Goal: Task Accomplishment & Management: Use online tool/utility

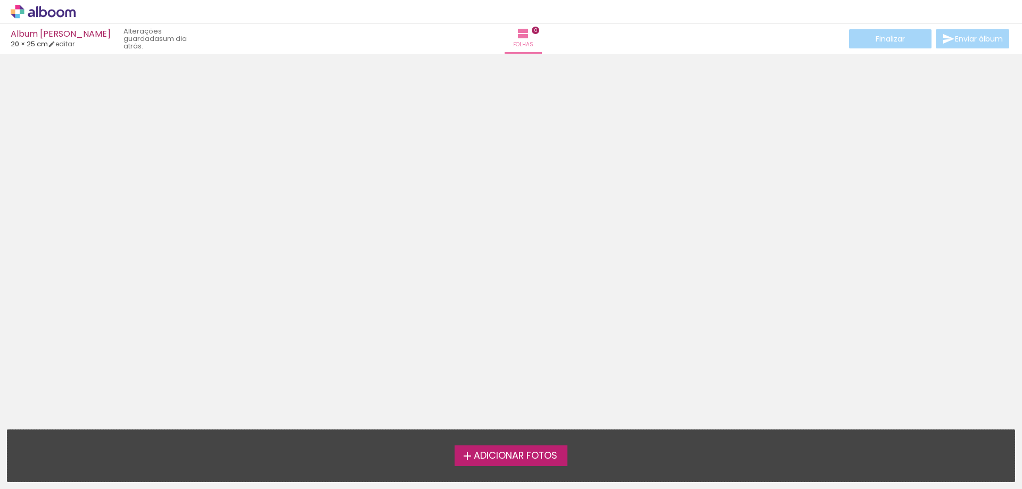
click at [475, 310] on div at bounding box center [511, 239] width 1022 height 362
click at [506, 465] on div "Adicionar Fotos Solte as suas fotos aqui..." at bounding box center [510, 456] width 1007 height 52
click at [507, 464] on label "Adicionar Fotos" at bounding box center [511, 456] width 113 height 20
click at [0, 0] on input "file" at bounding box center [0, 0] width 0 height 0
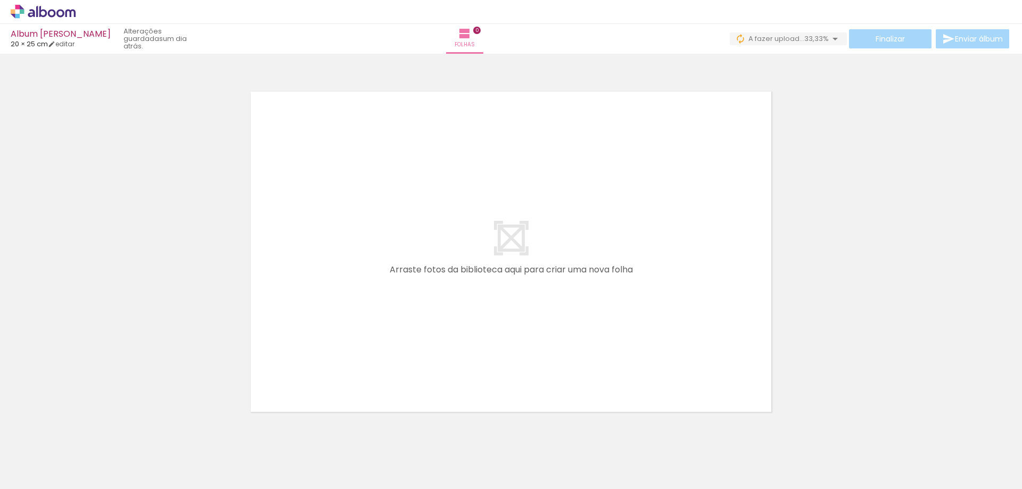
click at [497, 282] on quentale-layouter at bounding box center [511, 252] width 535 height 334
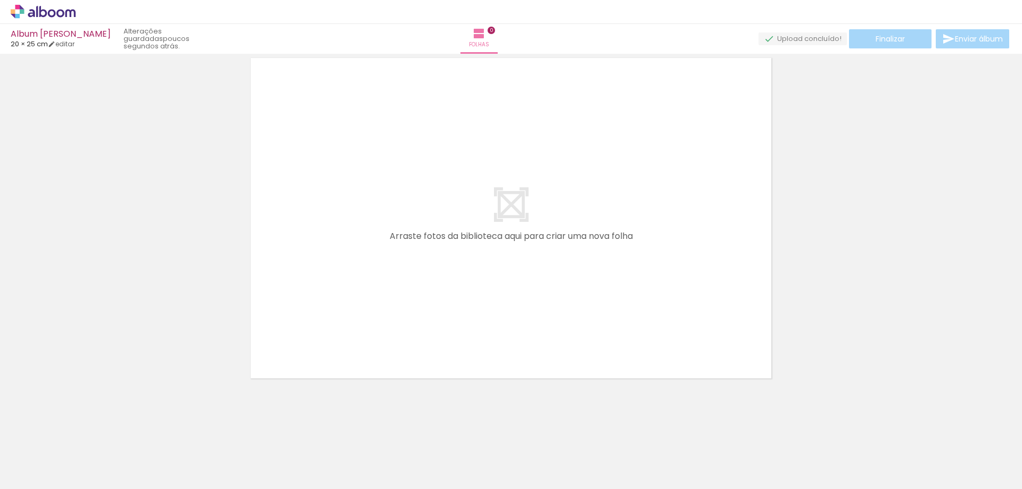
click at [548, 306] on quentale-layouter at bounding box center [511, 218] width 535 height 334
click at [486, 32] on iron-icon at bounding box center [479, 33] width 13 height 13
drag, startPoint x: 514, startPoint y: 35, endPoint x: 568, endPoint y: 69, distance: 64.1
click at [486, 36] on iron-icon at bounding box center [479, 33] width 13 height 13
drag, startPoint x: 925, startPoint y: 194, endPoint x: 869, endPoint y: 186, distance: 56.5
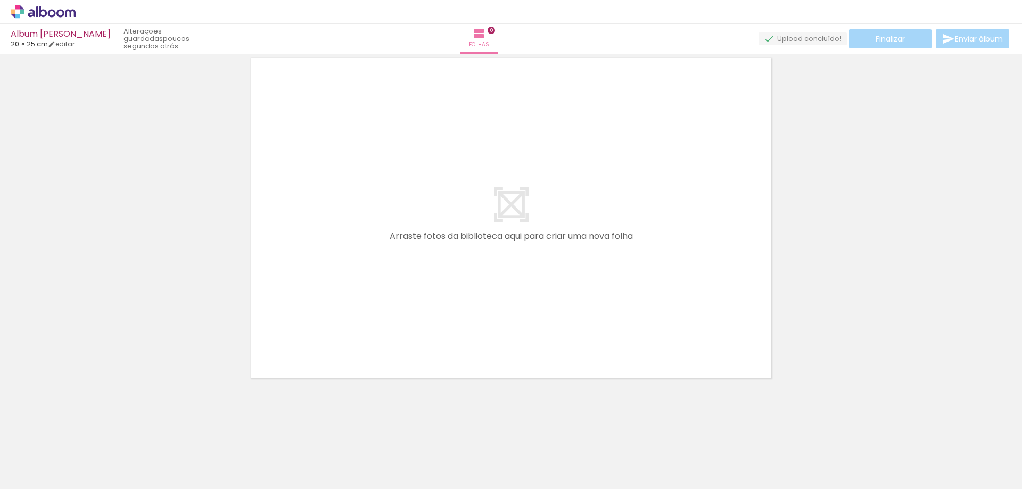
click at [916, 194] on div at bounding box center [511, 205] width 1022 height 362
drag, startPoint x: 515, startPoint y: 158, endPoint x: 839, endPoint y: 202, distance: 326.7
click at [839, 202] on div at bounding box center [511, 205] width 1022 height 362
click at [859, 65] on div at bounding box center [511, 205] width 1022 height 362
click at [816, 37] on quentale-upload-monitor at bounding box center [803, 38] width 88 height 13
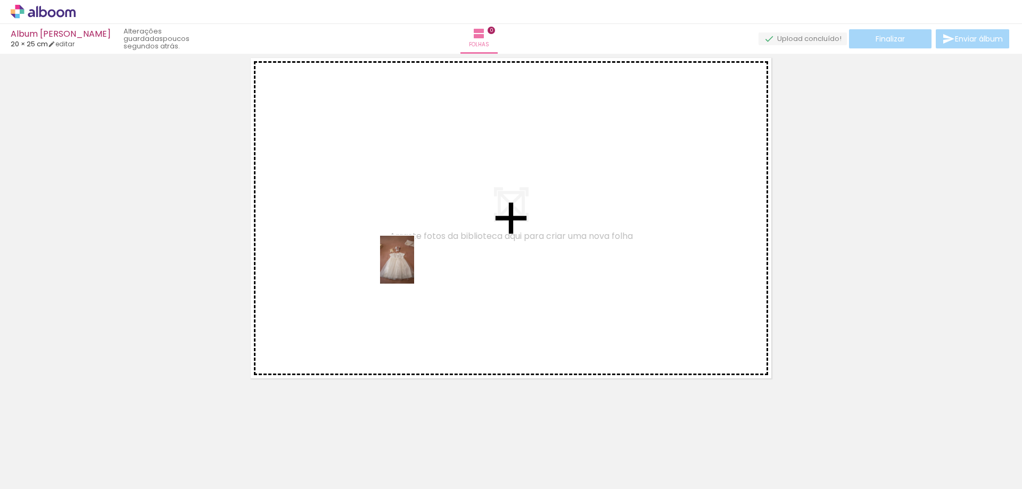
drag, startPoint x: 115, startPoint y: 463, endPoint x: 412, endPoint y: 268, distance: 355.3
click at [412, 268] on quentale-workspace at bounding box center [511, 244] width 1022 height 489
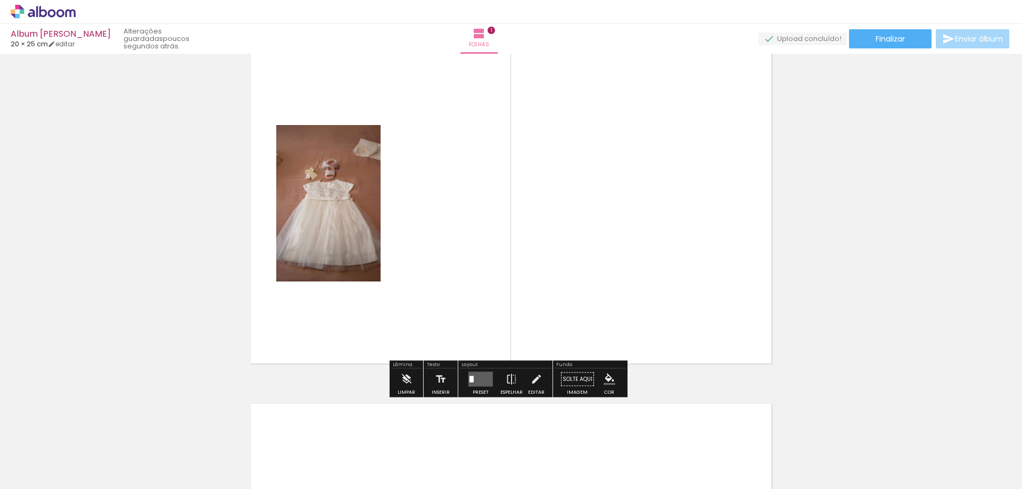
scroll to position [67, 0]
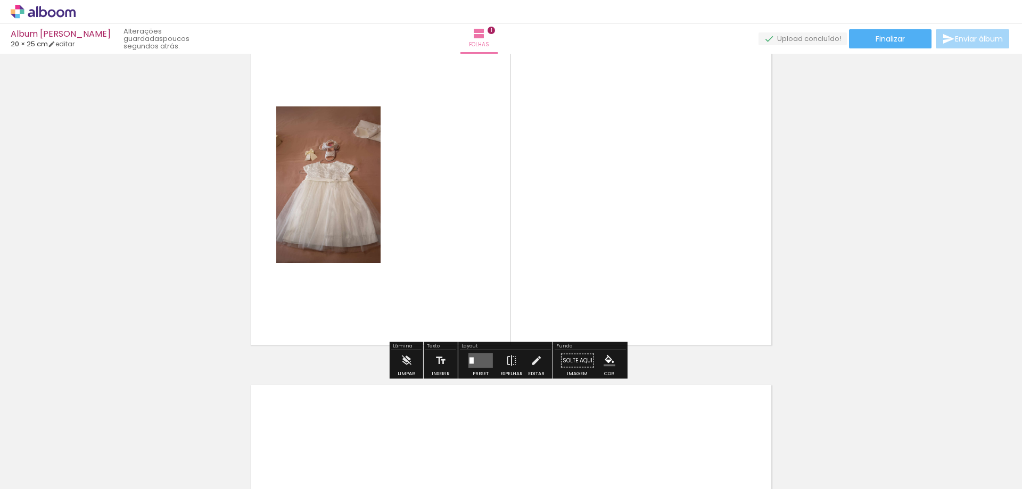
click at [485, 360] on quentale-layouter at bounding box center [481, 361] width 24 height 15
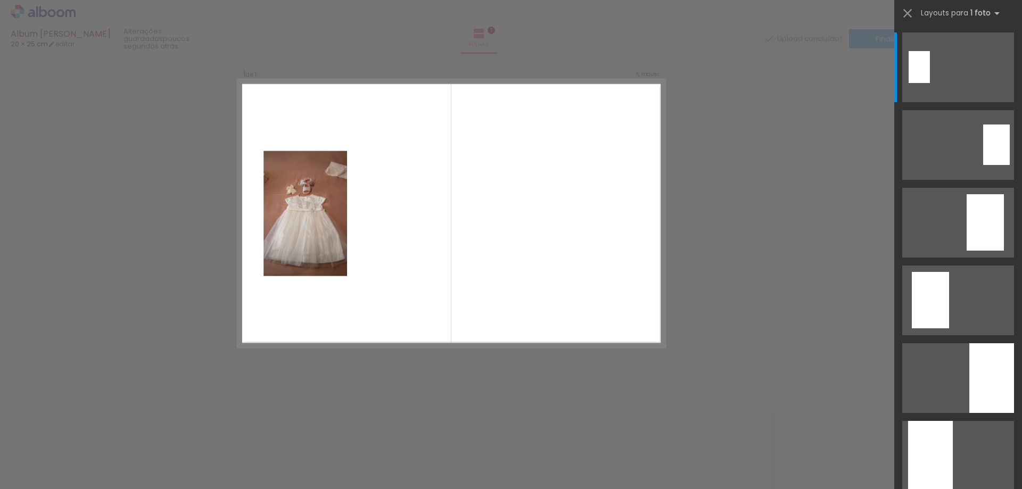
scroll to position [14, 0]
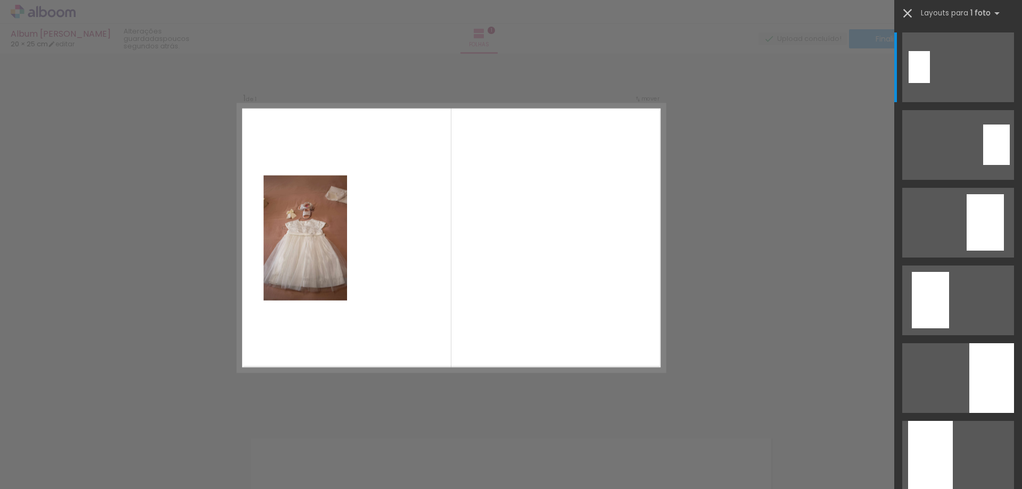
click at [906, 15] on iron-icon at bounding box center [907, 13] width 15 height 15
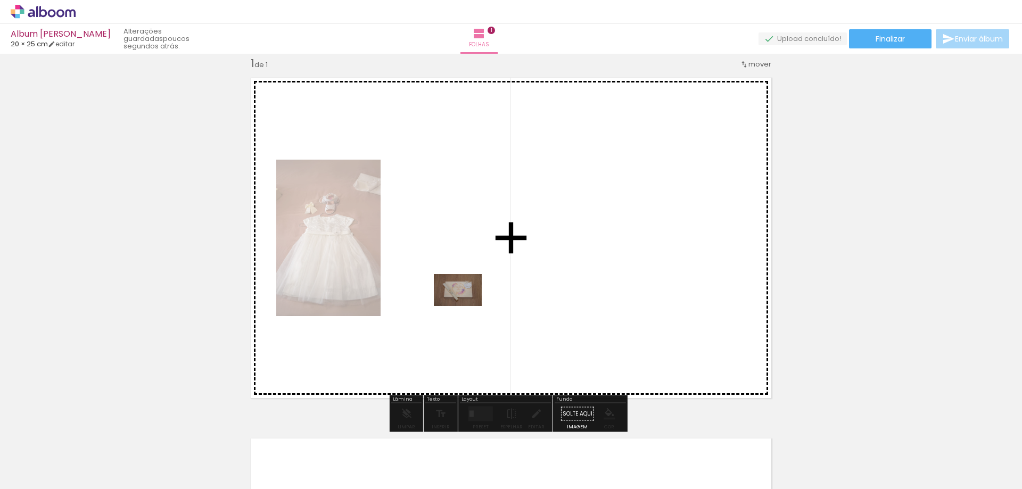
drag, startPoint x: 159, startPoint y: 457, endPoint x: 466, endPoint y: 306, distance: 342.4
click at [466, 306] on quentale-workspace at bounding box center [511, 244] width 1022 height 489
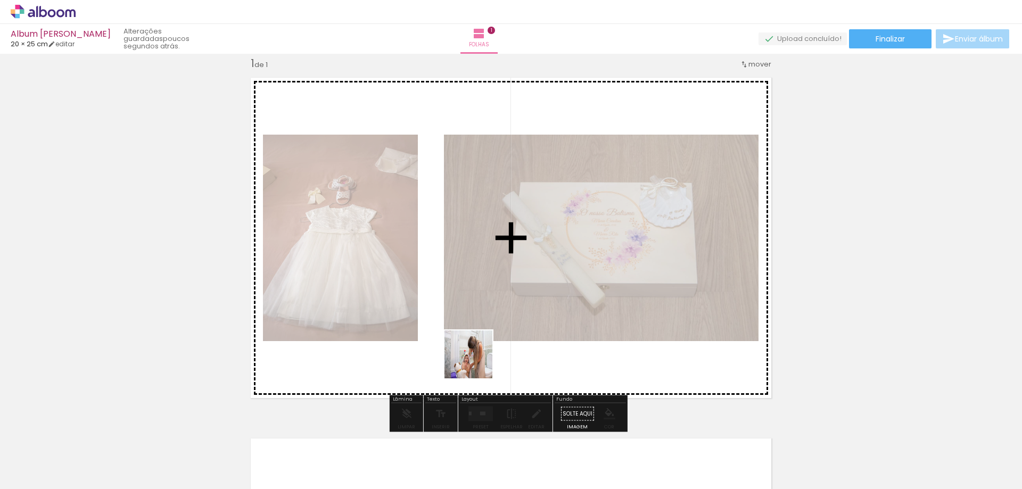
drag, startPoint x: 362, startPoint y: 462, endPoint x: 477, endPoint y: 362, distance: 152.8
click at [477, 362] on quentale-workspace at bounding box center [511, 244] width 1022 height 489
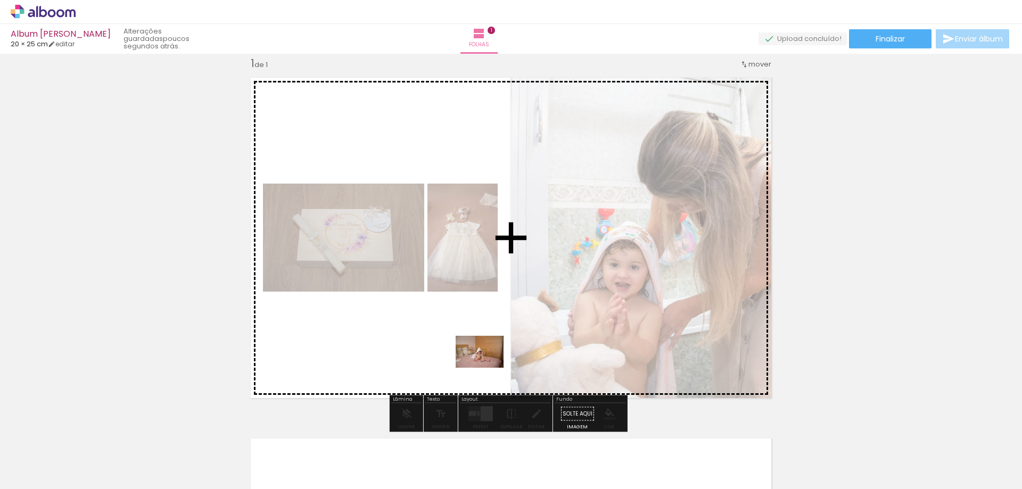
drag, startPoint x: 499, startPoint y: 426, endPoint x: 491, endPoint y: 397, distance: 31.0
click at [466, 365] on quentale-workspace at bounding box center [511, 244] width 1022 height 489
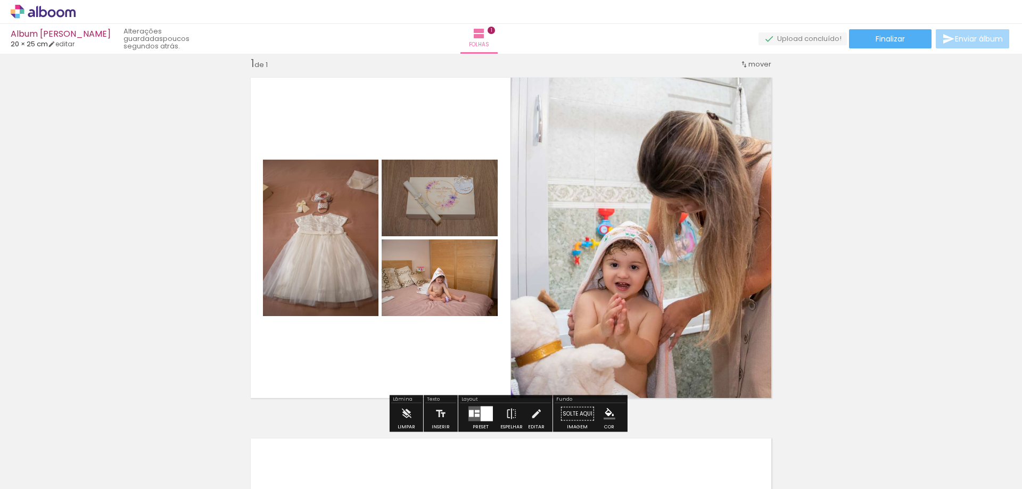
click at [482, 414] on div at bounding box center [487, 414] width 12 height 15
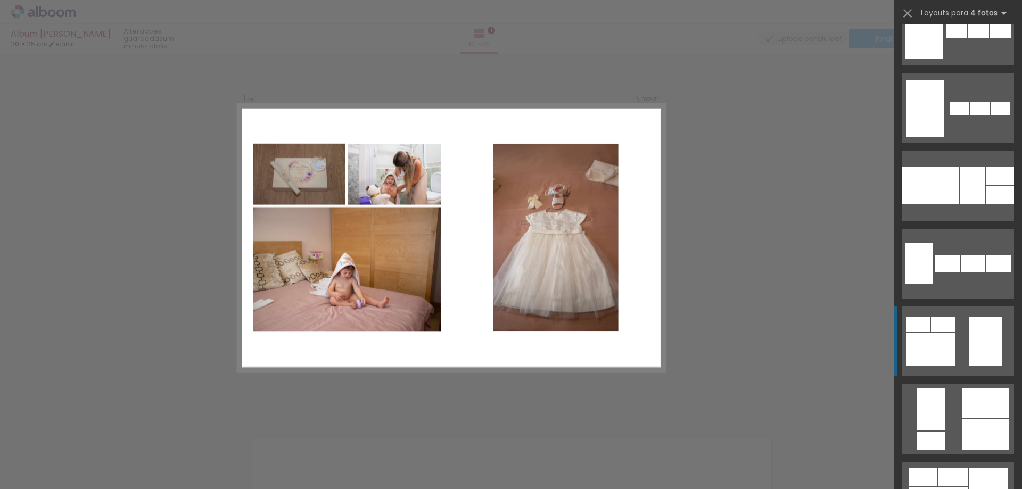
scroll to position [1065, 0]
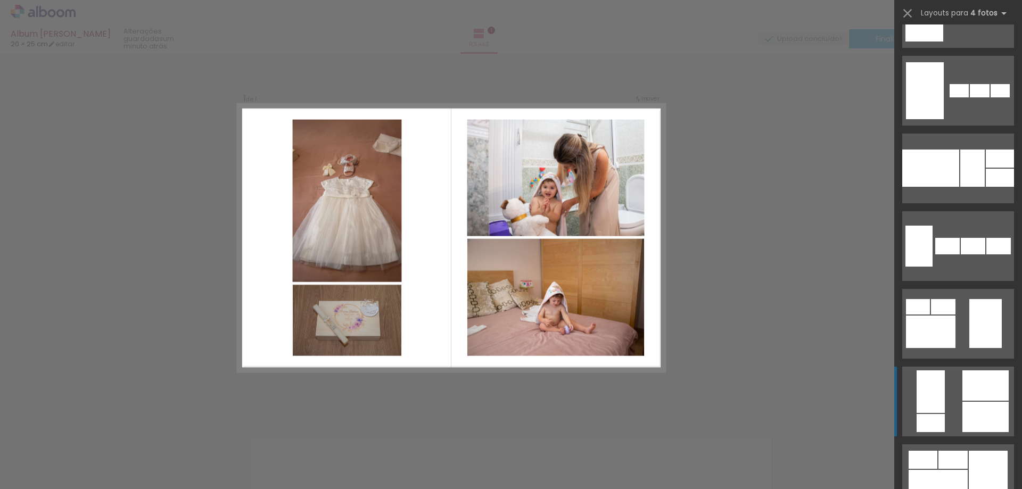
click at [952, 384] on quentale-layouter at bounding box center [958, 402] width 112 height 70
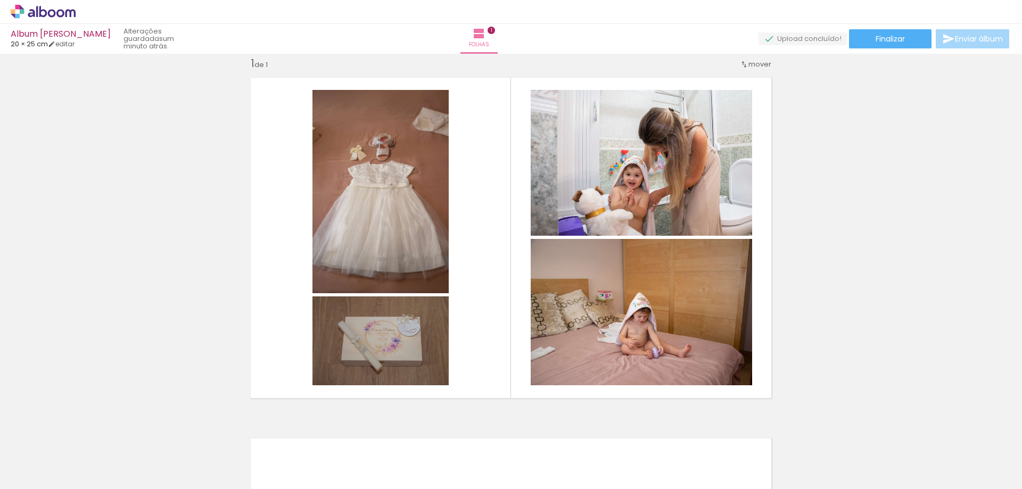
click at [851, 303] on div "Inserir folha 1 de 1" at bounding box center [511, 405] width 1022 height 723
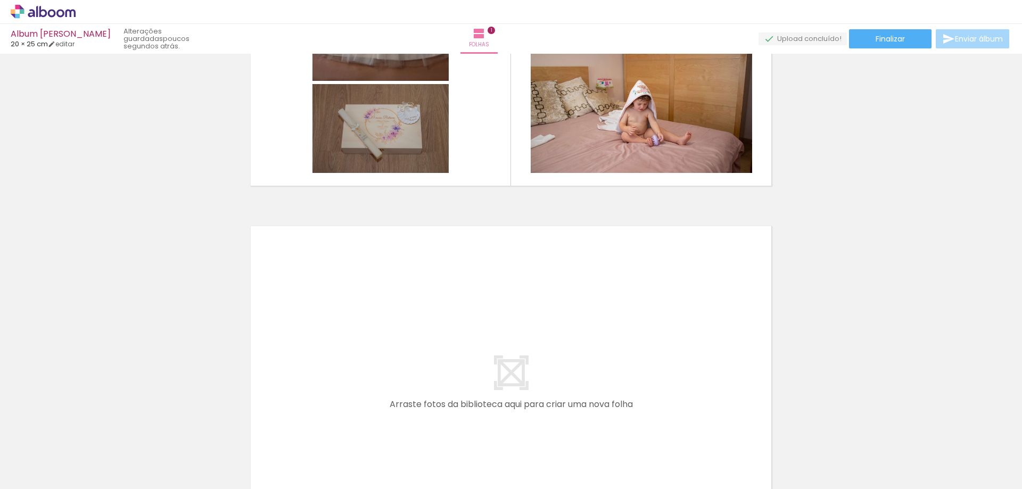
scroll to position [227, 0]
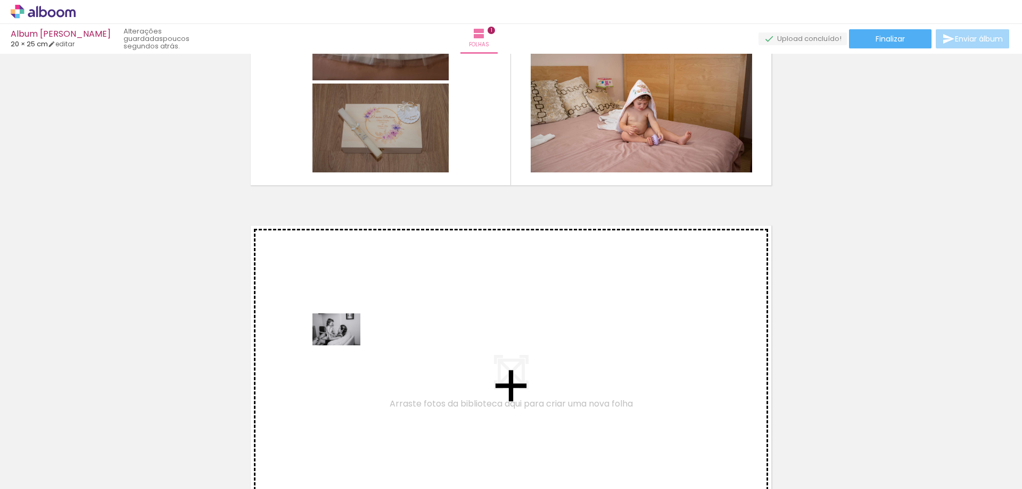
drag, startPoint x: 235, startPoint y: 454, endPoint x: 344, endPoint y: 346, distance: 154.0
click at [344, 346] on quentale-workspace at bounding box center [511, 244] width 1022 height 489
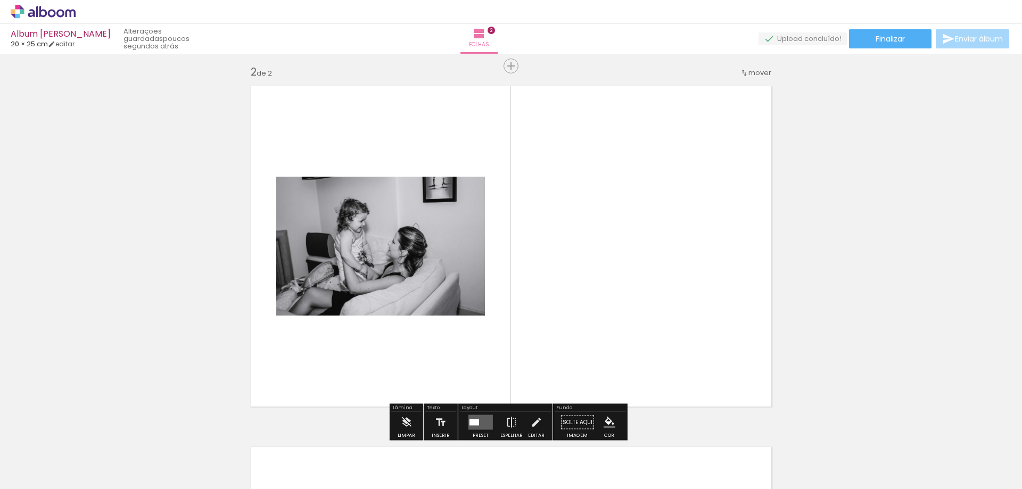
scroll to position [375, 0]
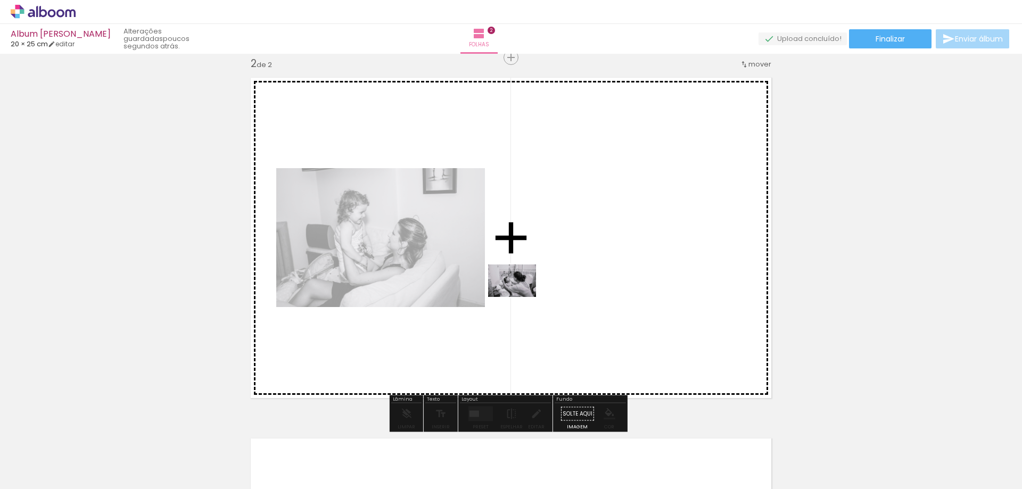
drag, startPoint x: 409, startPoint y: 457, endPoint x: 520, endPoint y: 297, distance: 195.5
click at [520, 297] on quentale-workspace at bounding box center [511, 244] width 1022 height 489
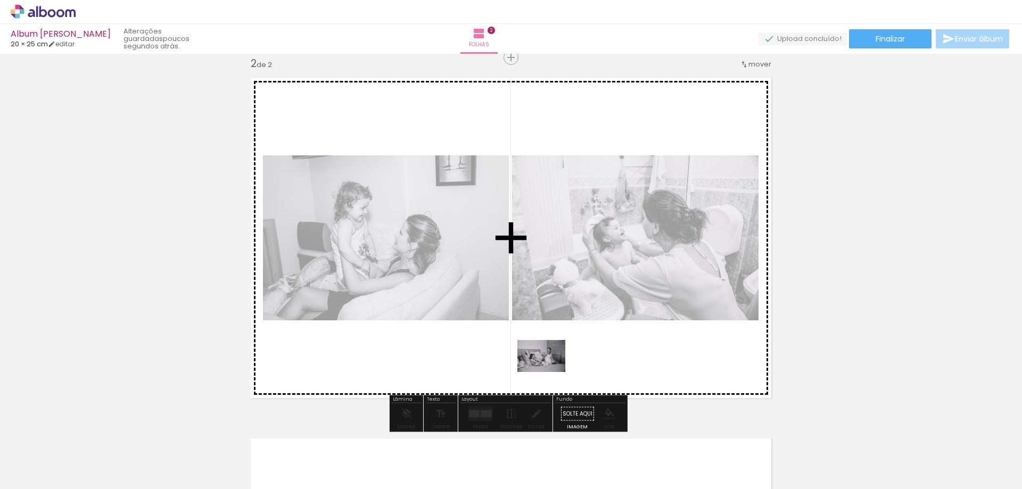
drag, startPoint x: 528, startPoint y: 461, endPoint x: 551, endPoint y: 372, distance: 91.7
click at [550, 362] on quentale-workspace at bounding box center [511, 244] width 1022 height 489
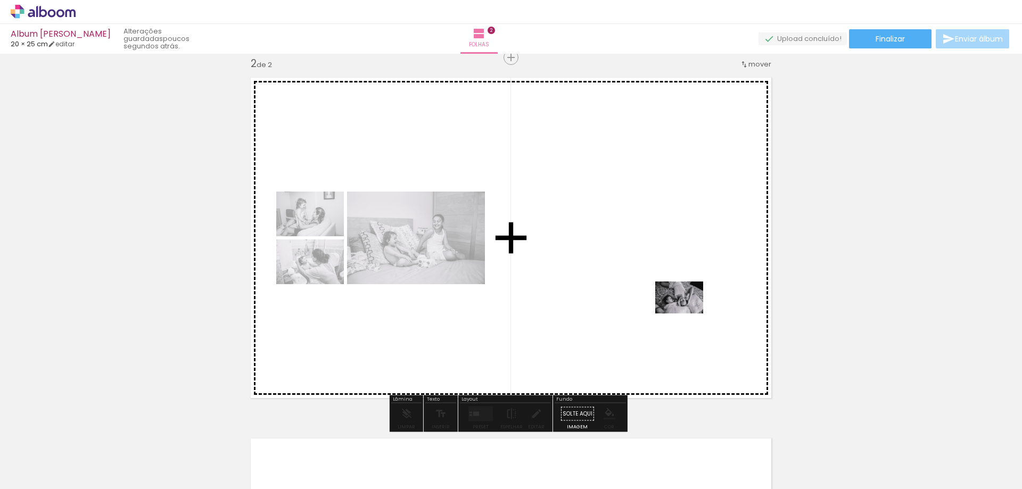
drag, startPoint x: 959, startPoint y: 438, endPoint x: 687, endPoint y: 314, distance: 299.0
click at [687, 314] on quentale-workspace at bounding box center [511, 244] width 1022 height 489
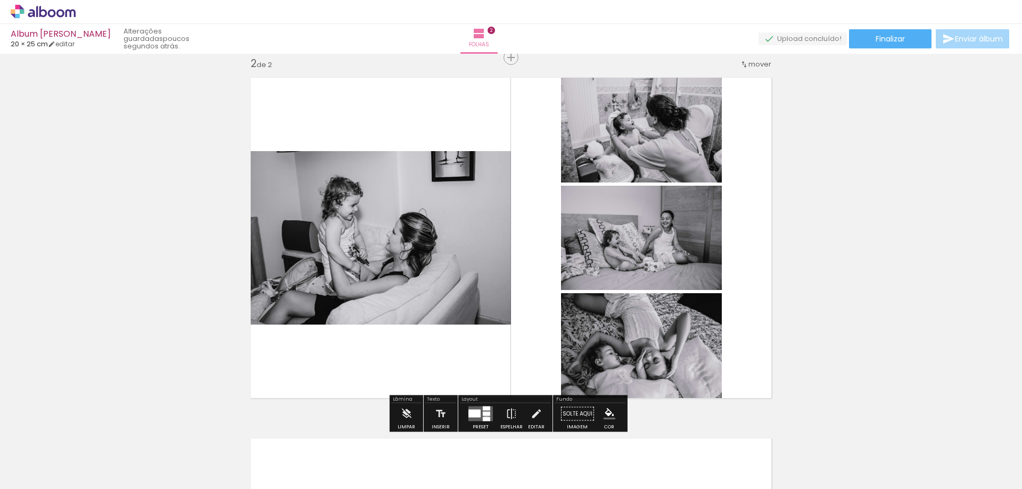
click at [485, 415] on div at bounding box center [486, 414] width 7 height 4
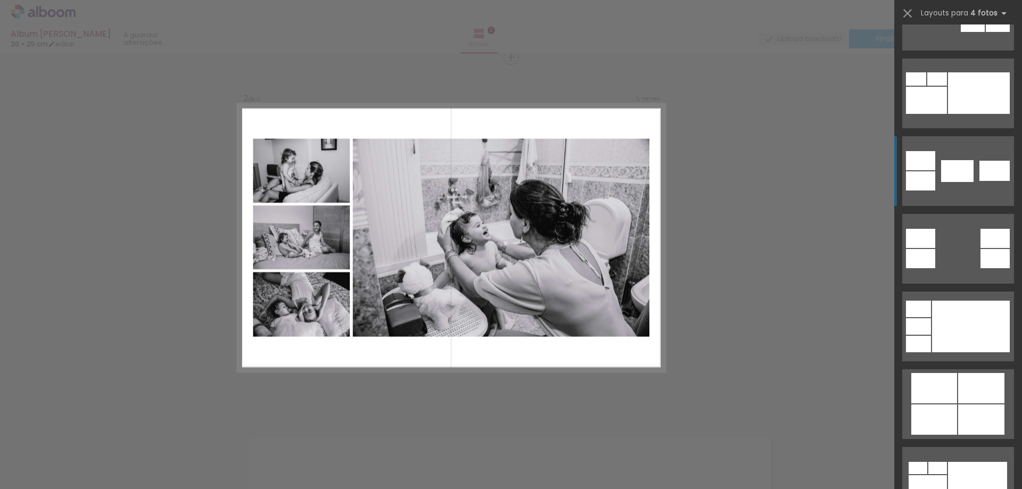
scroll to position [373, 0]
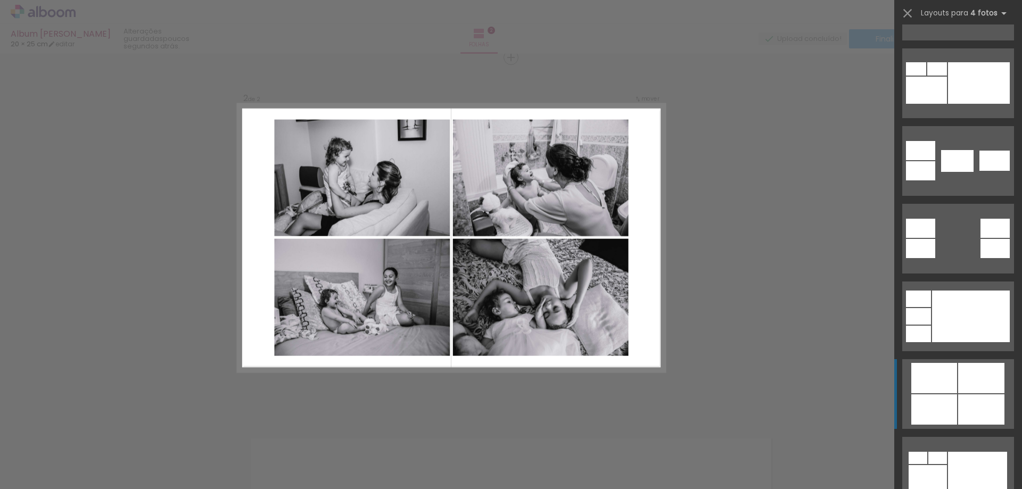
click at [973, 398] on div at bounding box center [981, 410] width 46 height 30
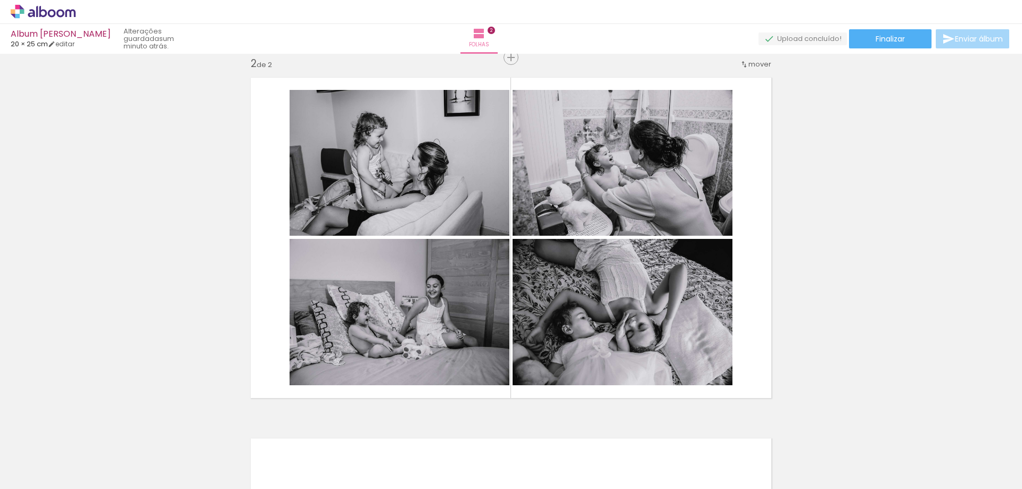
click at [826, 351] on div "Inserir folha 1 de 2 Inserir folha 2 de 2" at bounding box center [511, 225] width 1022 height 1084
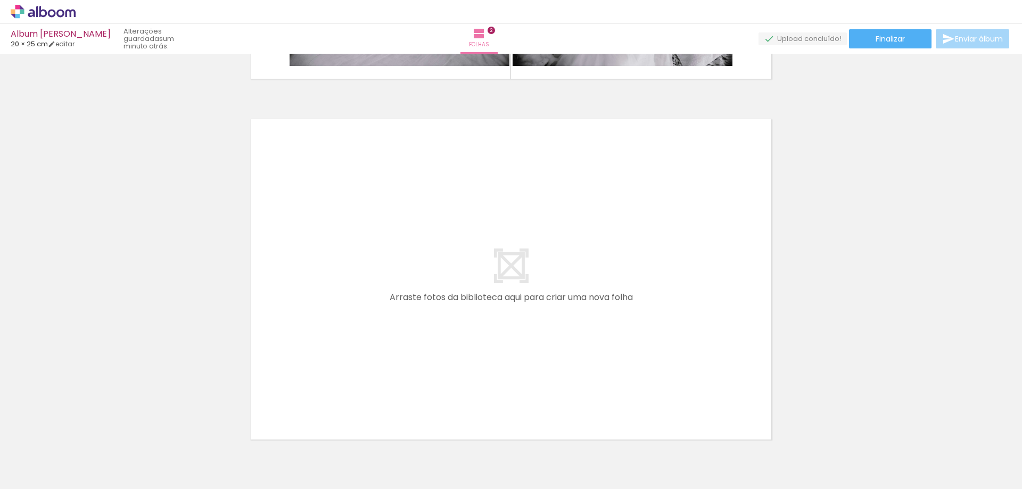
scroll to position [0, 142]
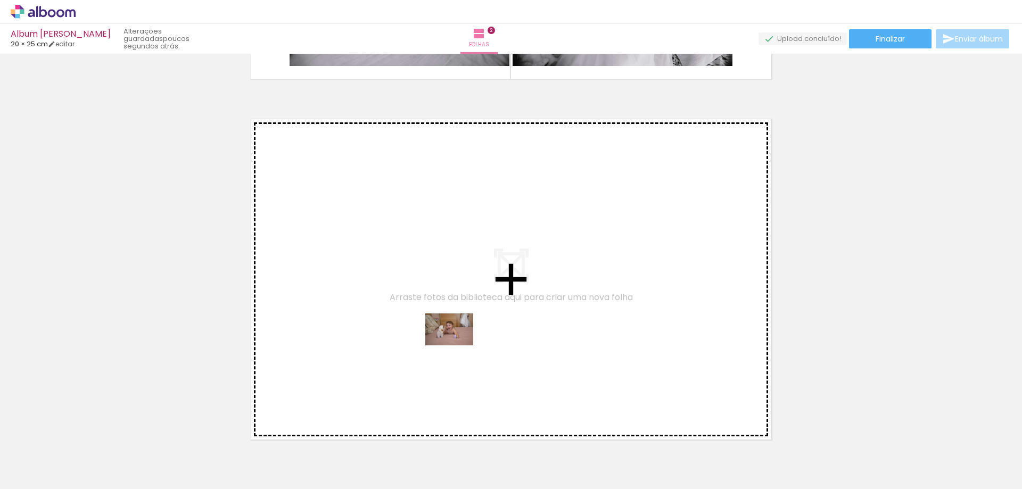
drag, startPoint x: 455, startPoint y: 455, endPoint x: 457, endPoint y: 346, distance: 109.7
click at [457, 346] on quentale-workspace at bounding box center [511, 244] width 1022 height 489
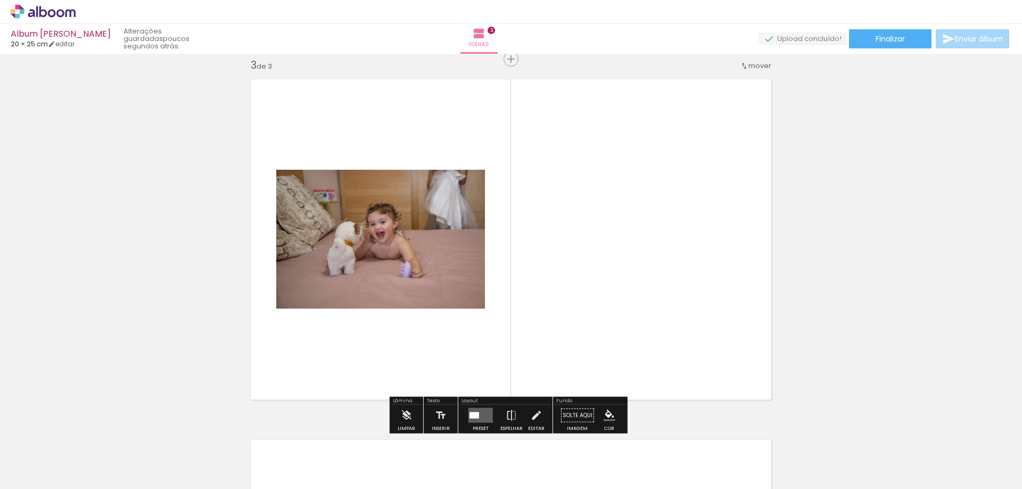
scroll to position [736, 0]
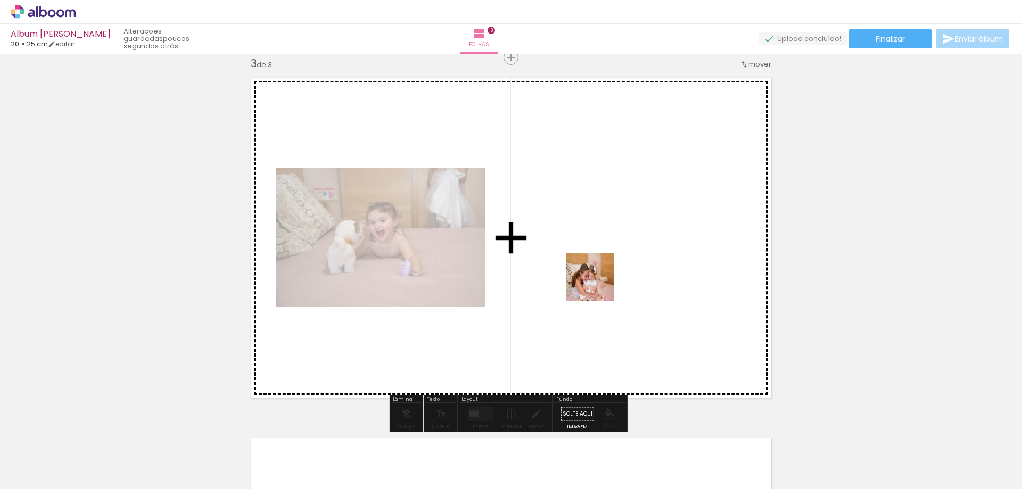
drag, startPoint x: 691, startPoint y: 450, endPoint x: 744, endPoint y: 453, distance: 53.3
click at [589, 270] on quentale-workspace at bounding box center [511, 244] width 1022 height 489
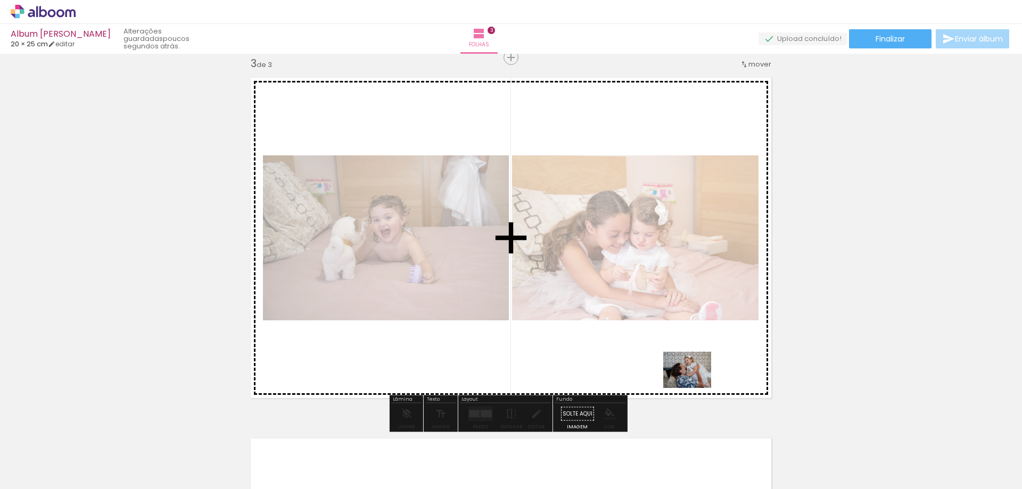
drag, startPoint x: 751, startPoint y: 450, endPoint x: 695, endPoint y: 384, distance: 86.9
click at [695, 384] on quentale-workspace at bounding box center [511, 244] width 1022 height 489
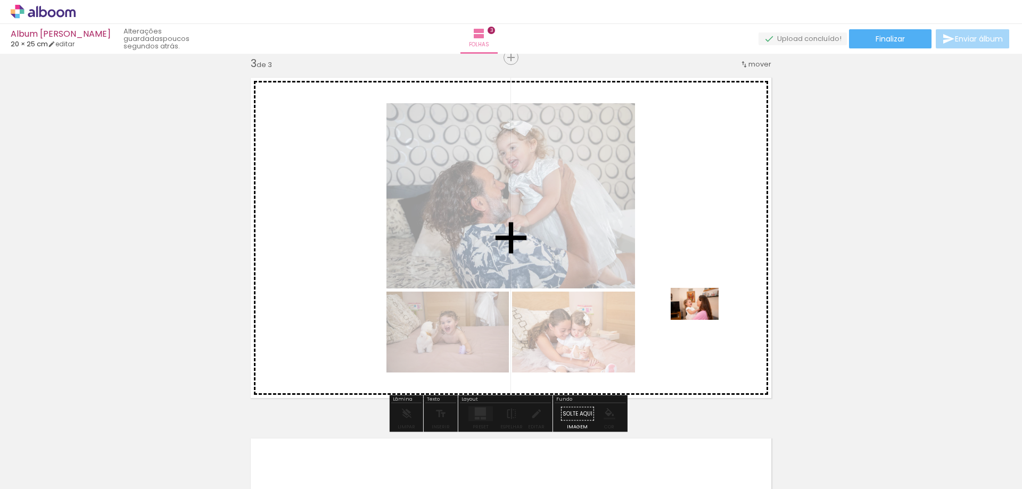
drag, startPoint x: 808, startPoint y: 448, endPoint x: 703, endPoint y: 320, distance: 165.7
click at [703, 320] on quentale-workspace at bounding box center [511, 244] width 1022 height 489
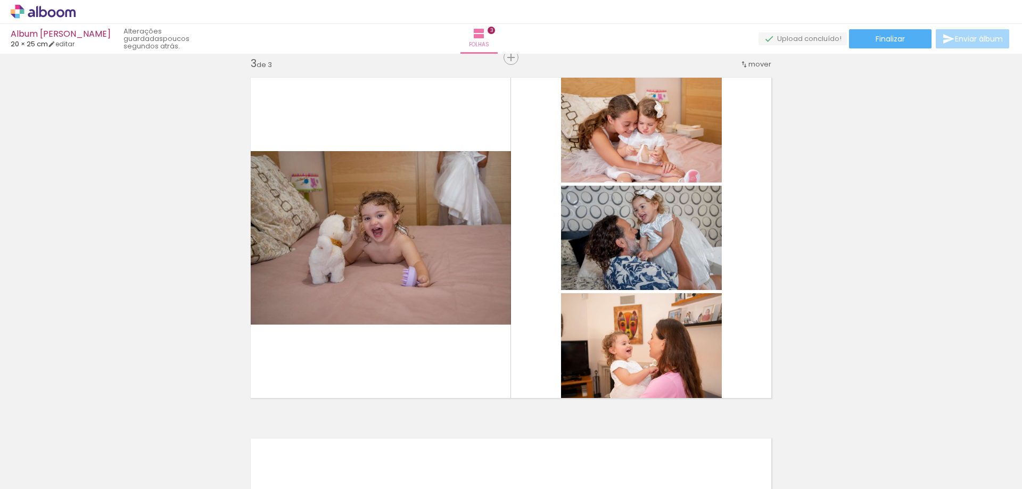
scroll to position [0, 118]
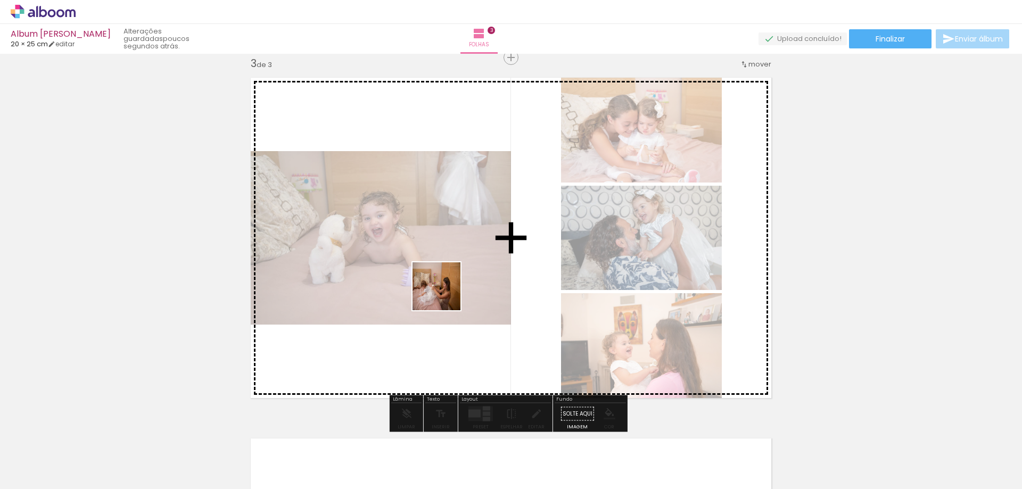
drag, startPoint x: 523, startPoint y: 455, endPoint x: 444, endPoint y: 288, distance: 185.8
click at [444, 288] on quentale-workspace at bounding box center [511, 244] width 1022 height 489
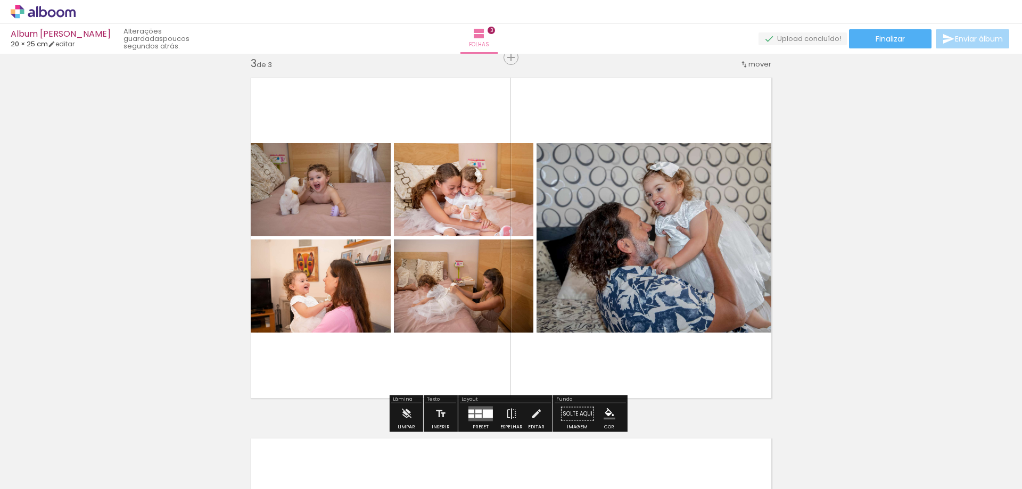
click at [483, 414] on div at bounding box center [488, 414] width 10 height 9
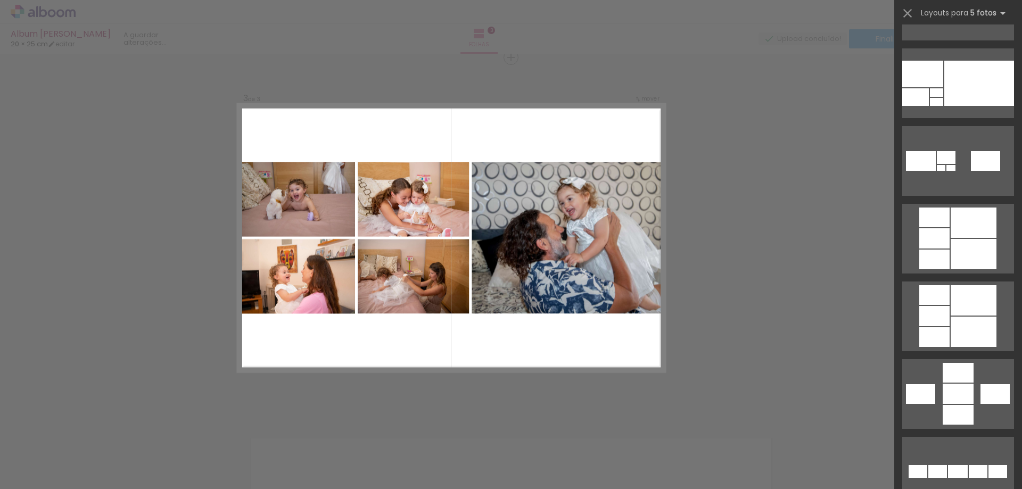
scroll to position [0, 0]
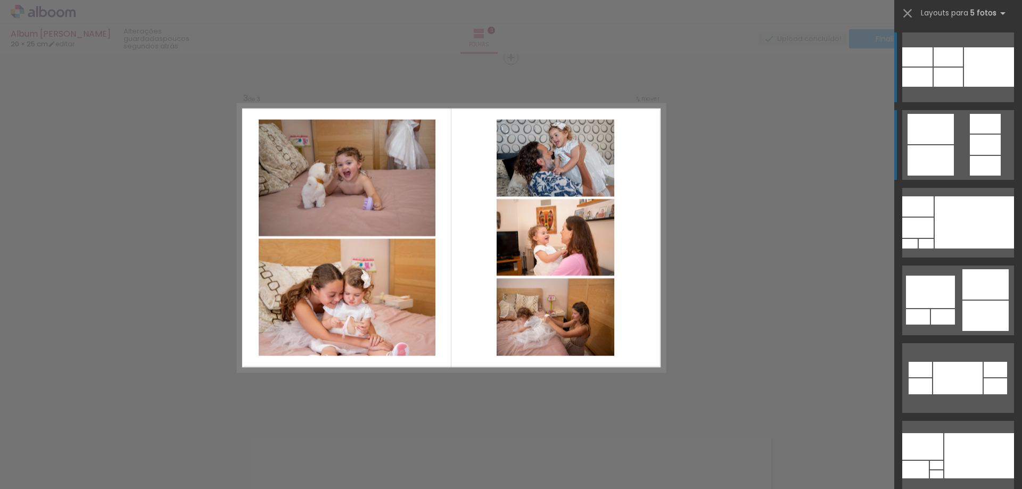
click at [970, 165] on div at bounding box center [985, 166] width 31 height 20
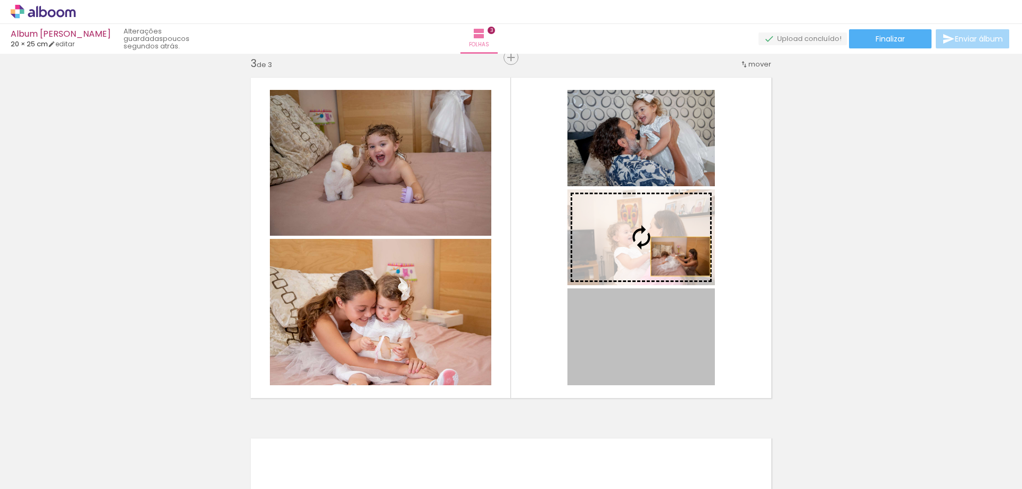
drag, startPoint x: 666, startPoint y: 369, endPoint x: 677, endPoint y: 257, distance: 112.8
click at [0, 0] on slot at bounding box center [0, 0] width 0 height 0
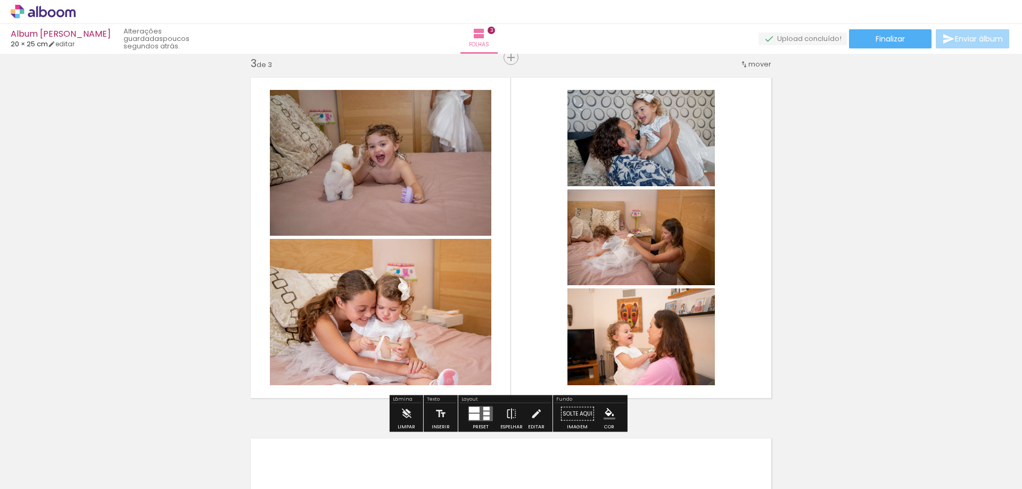
click at [819, 340] on div "Inserir folha 1 de 3 Inserir folha 2 de 3 Inserir folha 3 de 3" at bounding box center [511, 44] width 1022 height 1445
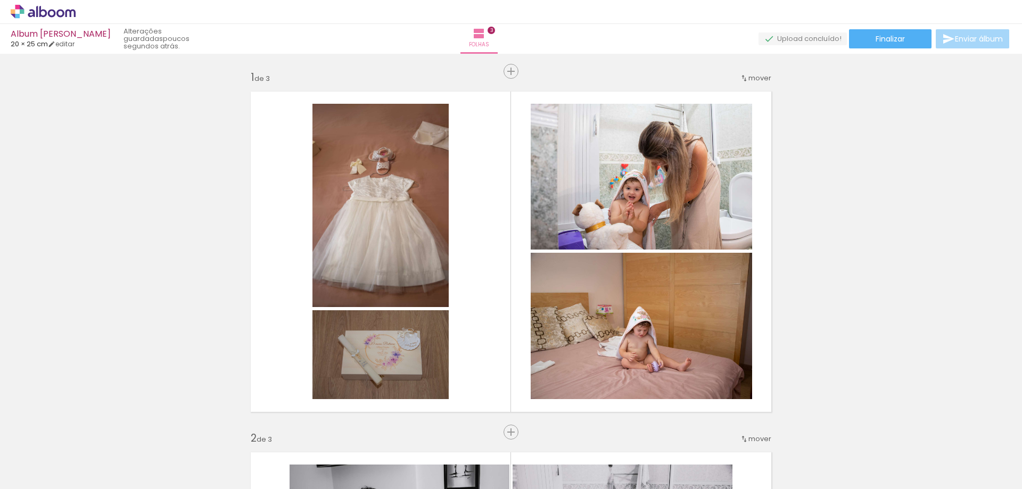
click at [54, 471] on span "Adicionar Fotos" at bounding box center [38, 475] width 32 height 12
click at [0, 0] on input "file" at bounding box center [0, 0] width 0 height 0
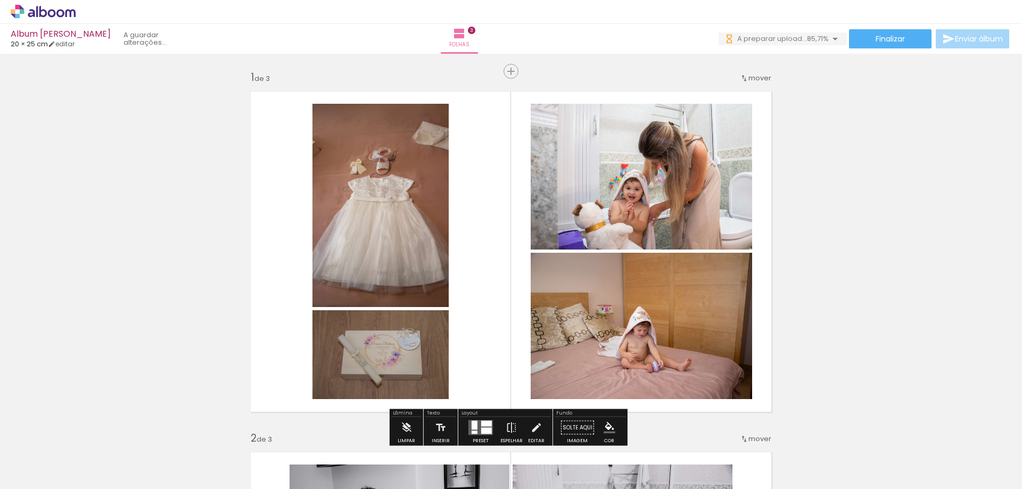
scroll to position [0, 321]
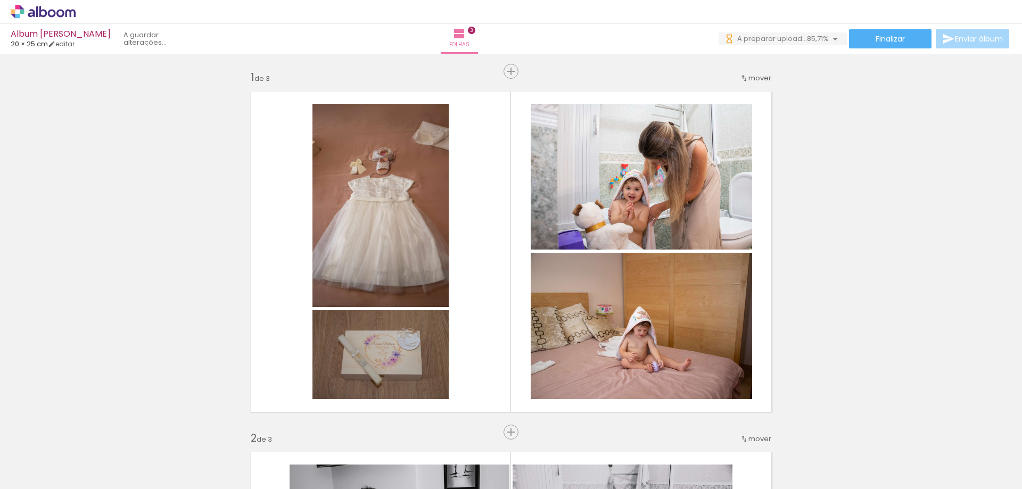
click at [865, 452] on div at bounding box center [859, 453] width 53 height 38
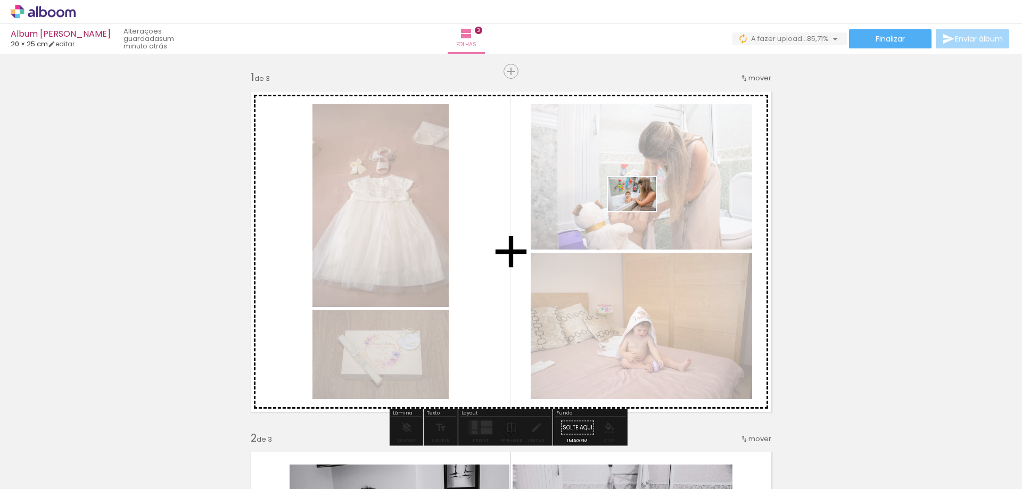
drag, startPoint x: 868, startPoint y: 468, endPoint x: 640, endPoint y: 209, distance: 345.2
click at [640, 209] on quentale-workspace at bounding box center [511, 244] width 1022 height 489
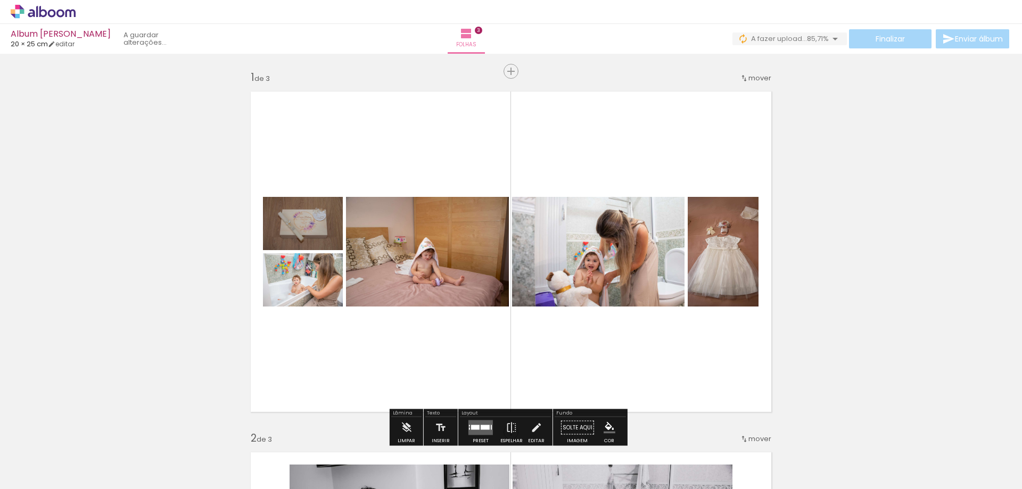
click at [493, 177] on quentale-layouter at bounding box center [511, 252] width 535 height 334
drag, startPoint x: 756, startPoint y: 192, endPoint x: 705, endPoint y: 161, distance: 59.0
drag, startPoint x: 705, startPoint y: 161, endPoint x: 798, endPoint y: 110, distance: 105.8
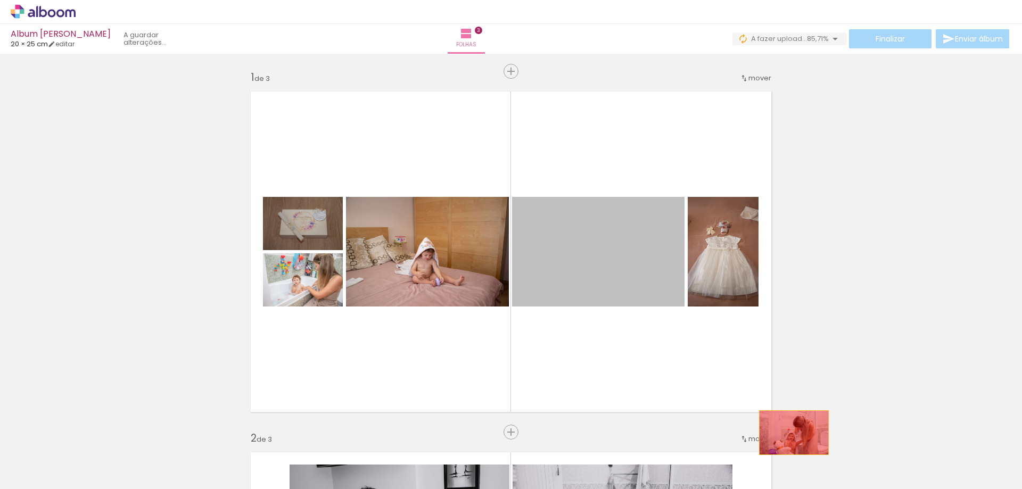
drag, startPoint x: 635, startPoint y: 251, endPoint x: 790, endPoint y: 433, distance: 239.4
click at [790, 433] on quentale-workspace at bounding box center [511, 244] width 1022 height 489
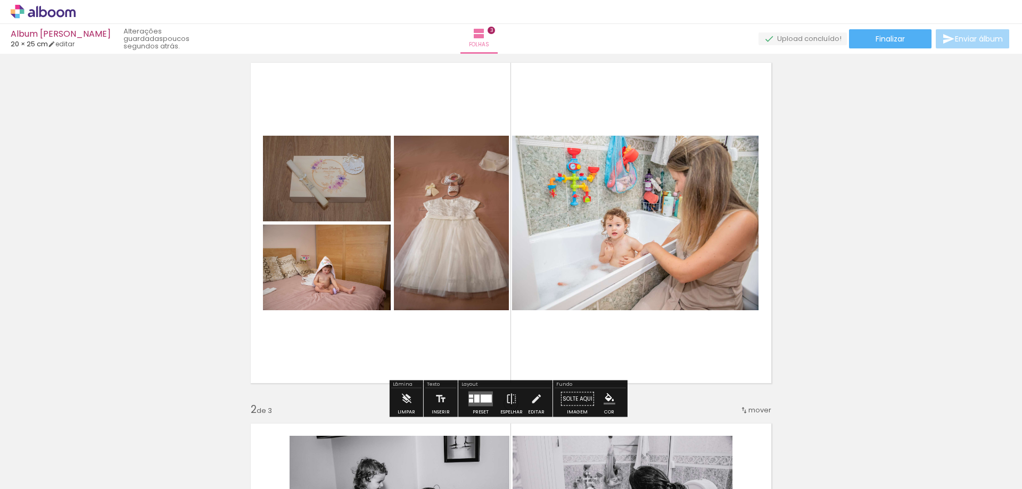
scroll to position [53, 0]
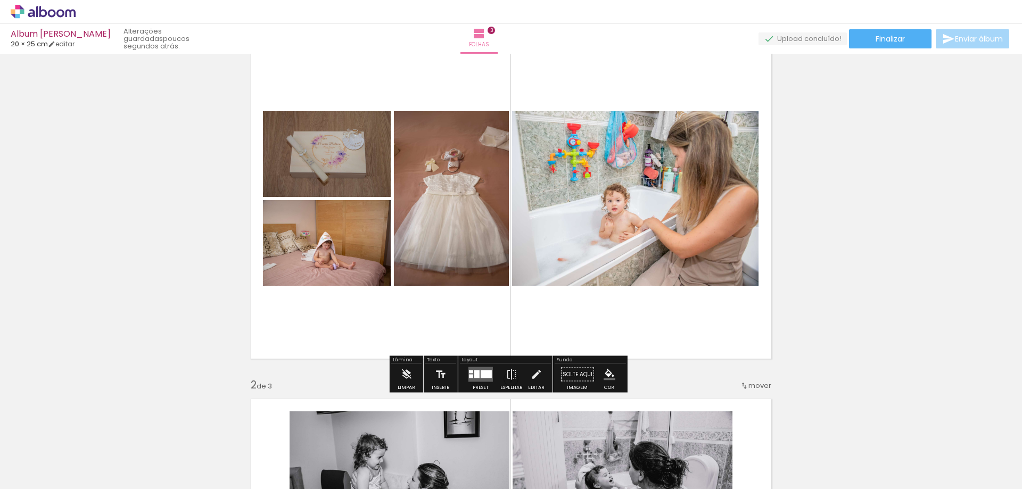
click at [470, 376] on div at bounding box center [471, 377] width 4 height 4
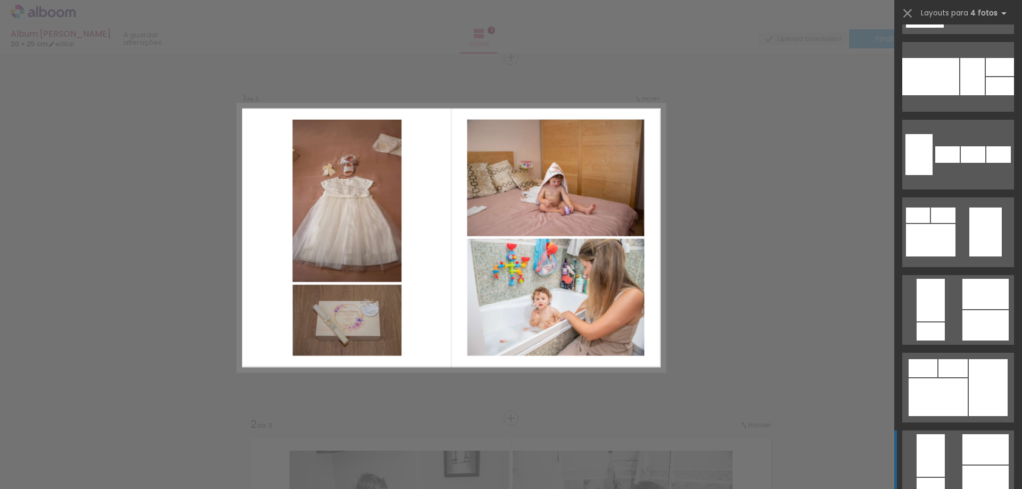
scroll to position [1864, 0]
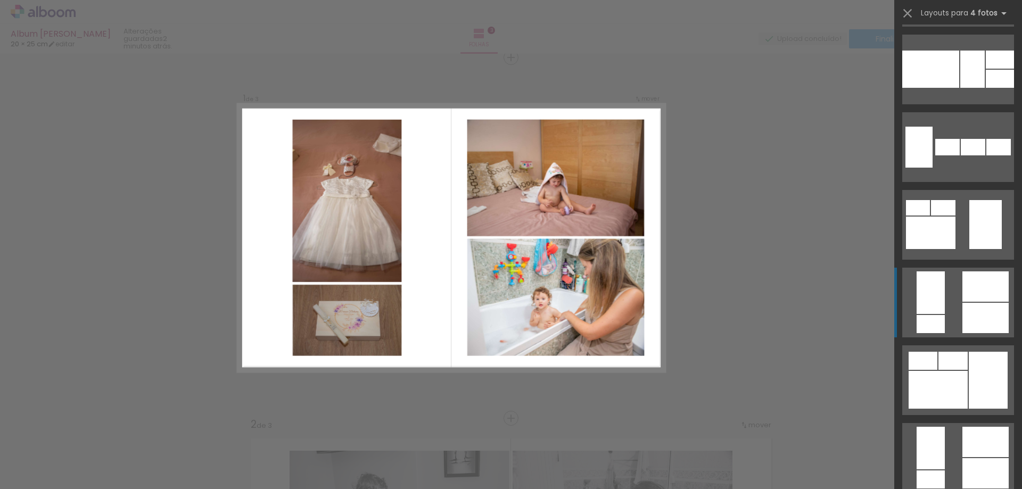
click at [963, 277] on div at bounding box center [986, 287] width 46 height 30
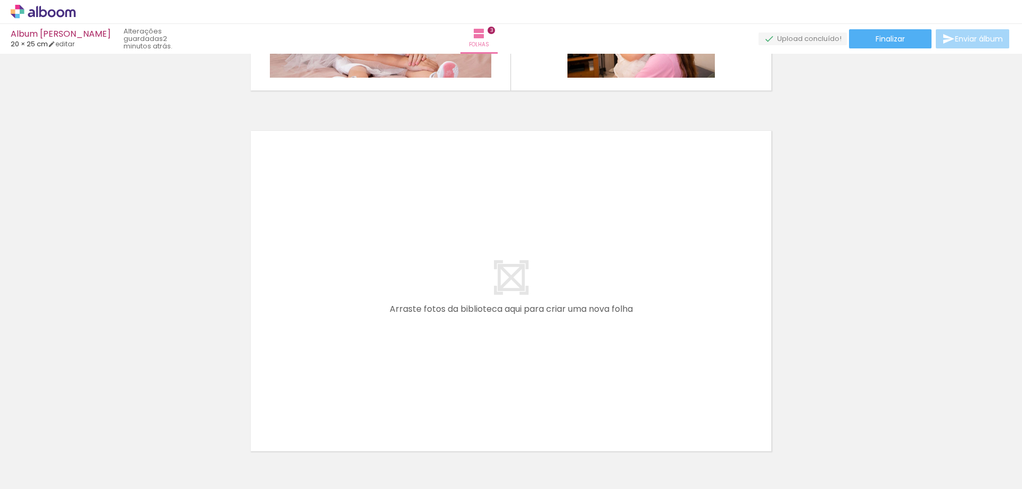
scroll to position [1079, 0]
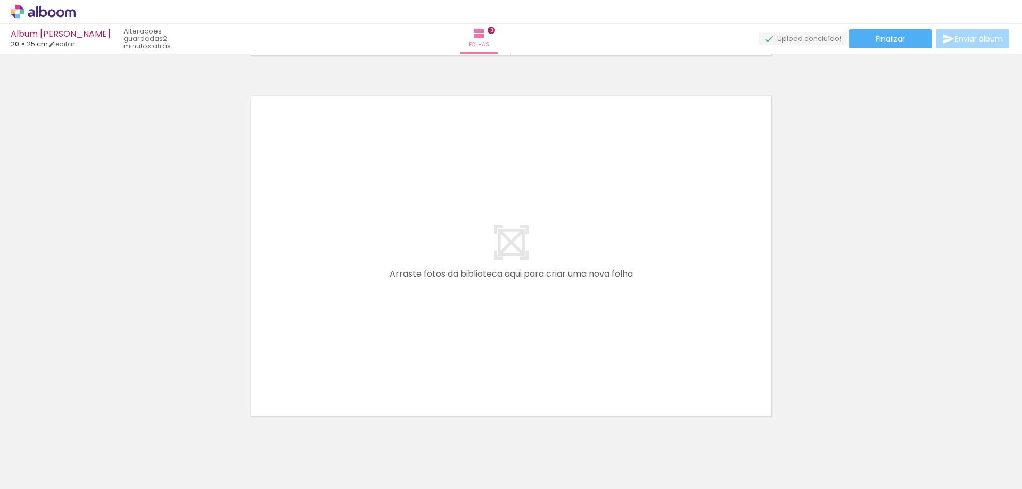
click at [44, 481] on paper-button "Adicionar Fotos" at bounding box center [33, 474] width 52 height 17
click at [0, 0] on input "file" at bounding box center [0, 0] width 0 height 0
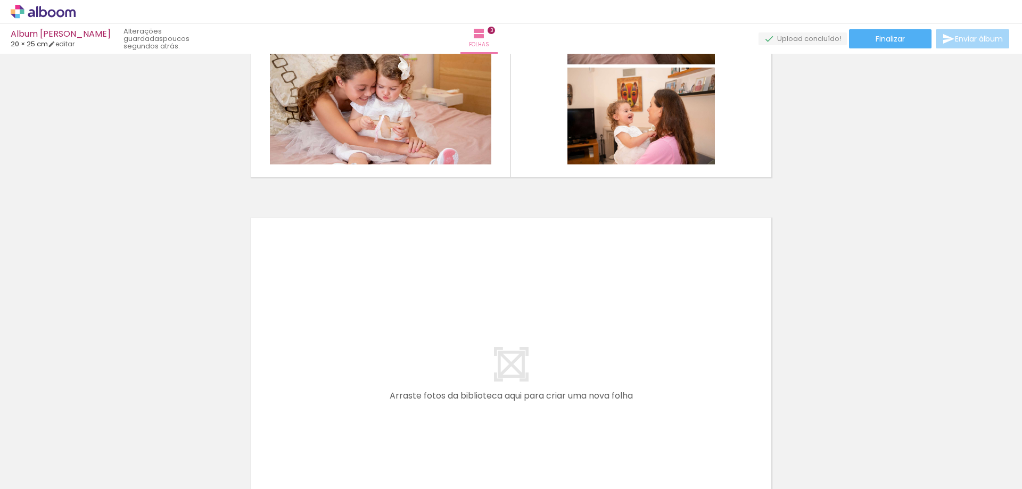
scroll to position [0, 807]
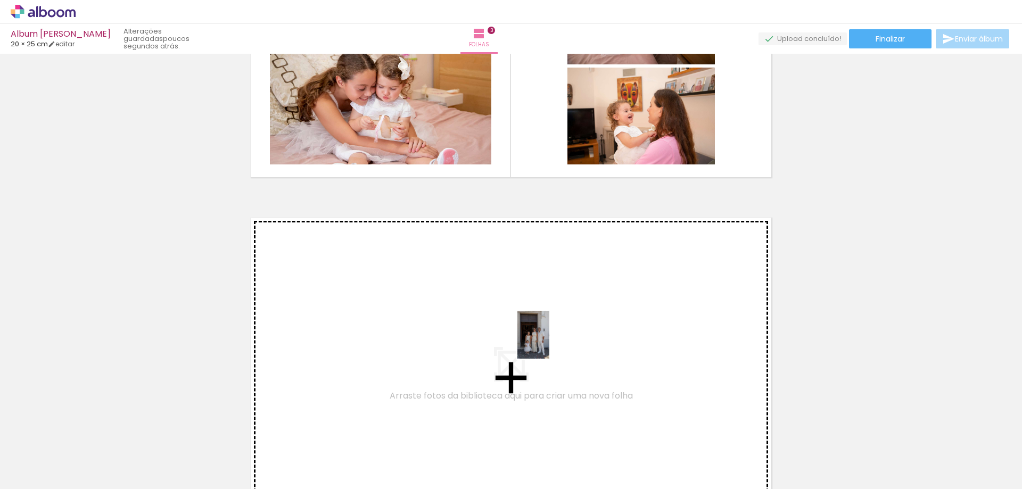
drag, startPoint x: 566, startPoint y: 464, endPoint x: 549, endPoint y: 343, distance: 122.0
click at [549, 343] on quentale-workspace at bounding box center [511, 244] width 1022 height 489
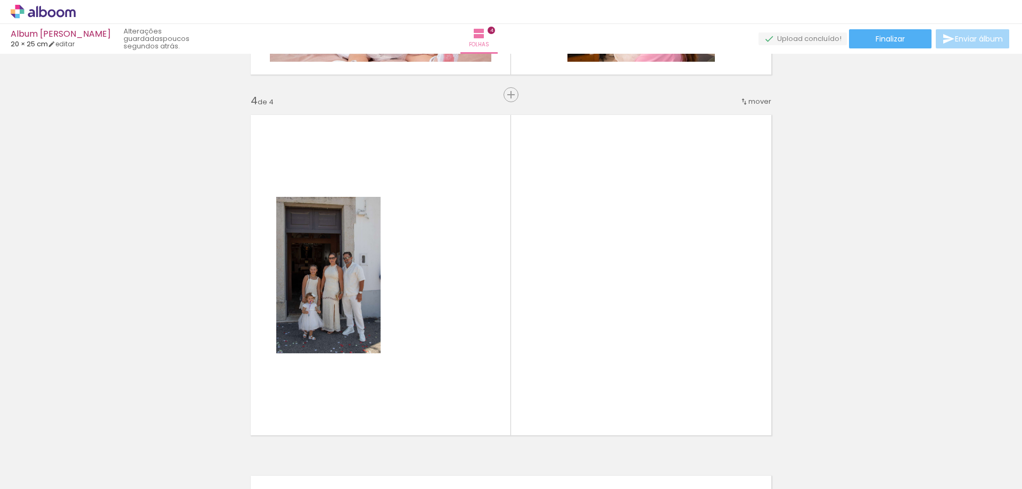
scroll to position [1097, 0]
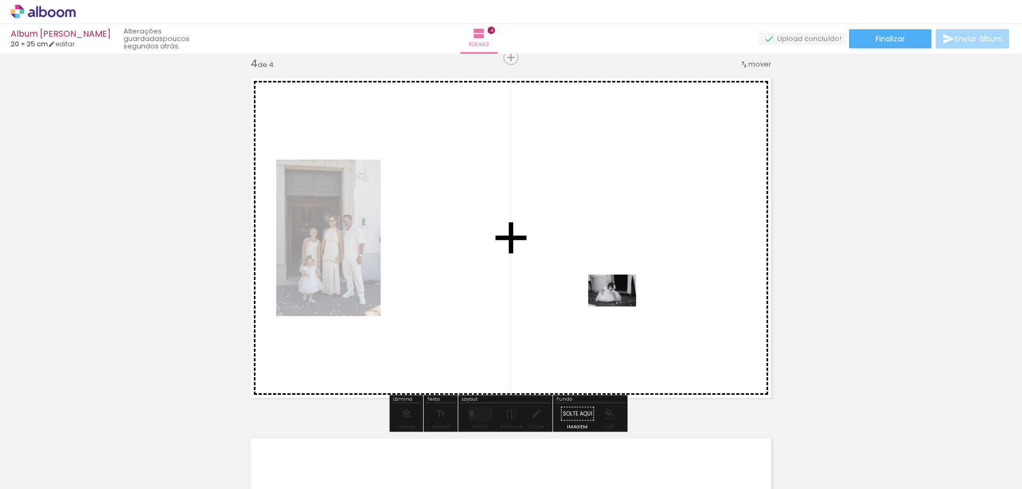
drag, startPoint x: 611, startPoint y: 454, endPoint x: 620, endPoint y: 307, distance: 147.8
click at [620, 307] on quentale-workspace at bounding box center [511, 244] width 1022 height 489
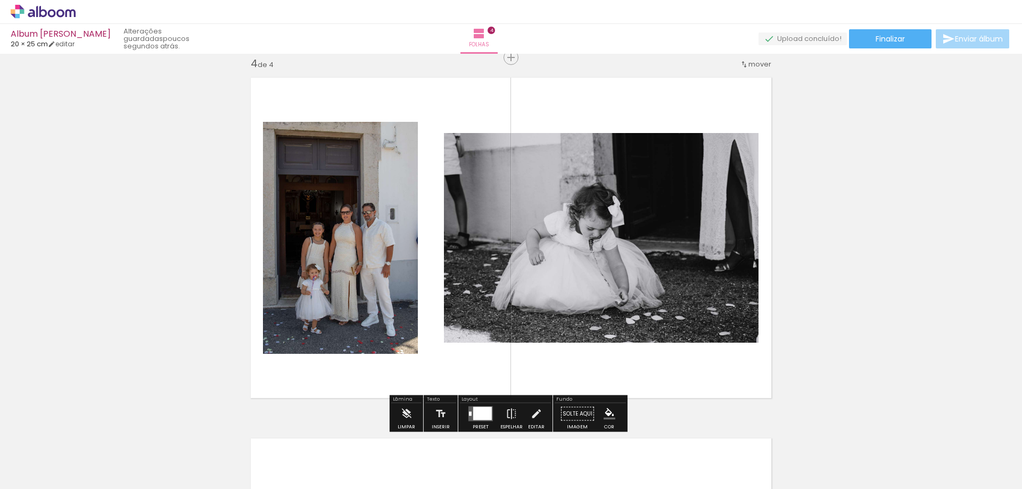
click at [479, 420] on div at bounding box center [482, 413] width 19 height 13
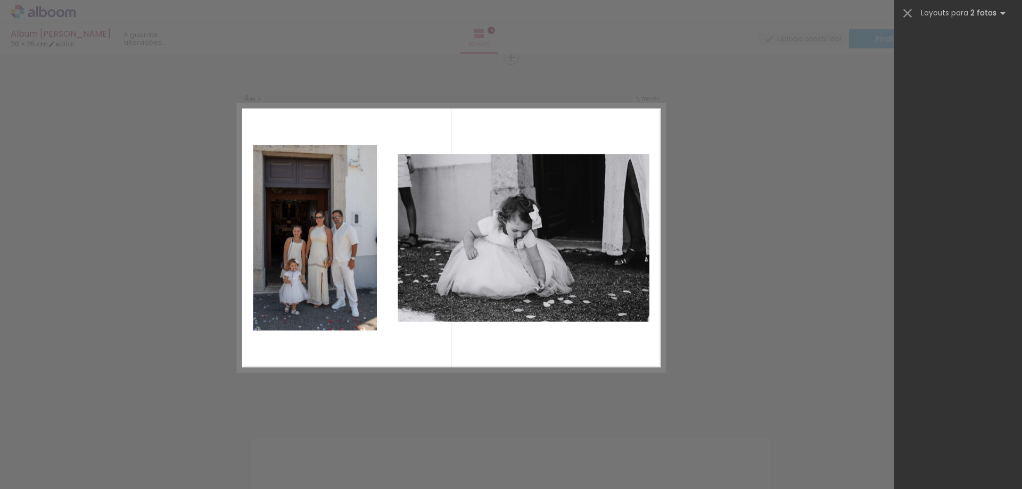
scroll to position [0, 0]
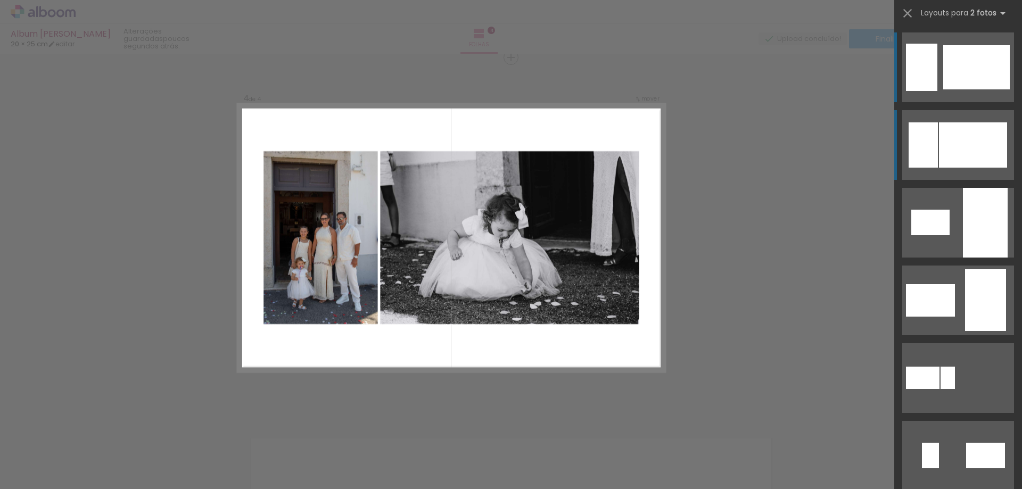
click at [959, 140] on div at bounding box center [973, 144] width 68 height 45
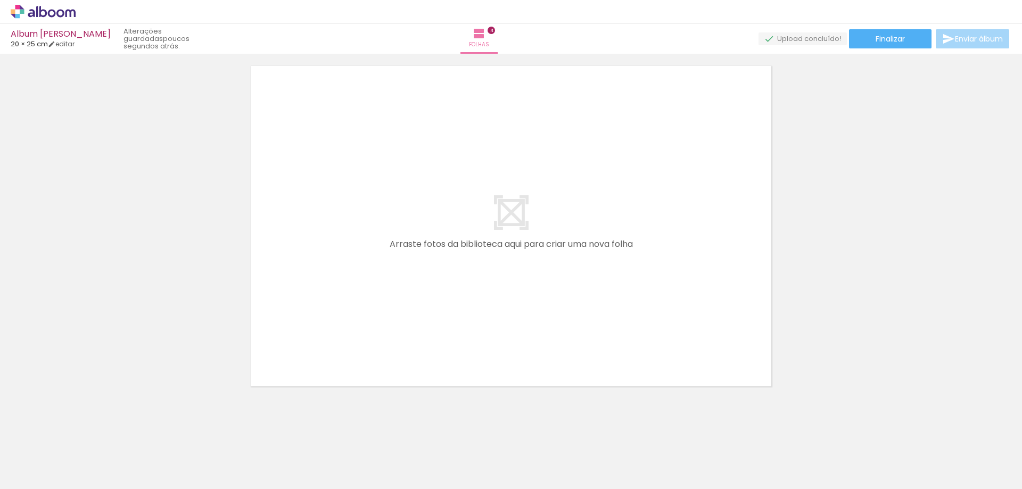
scroll to position [0, 1023]
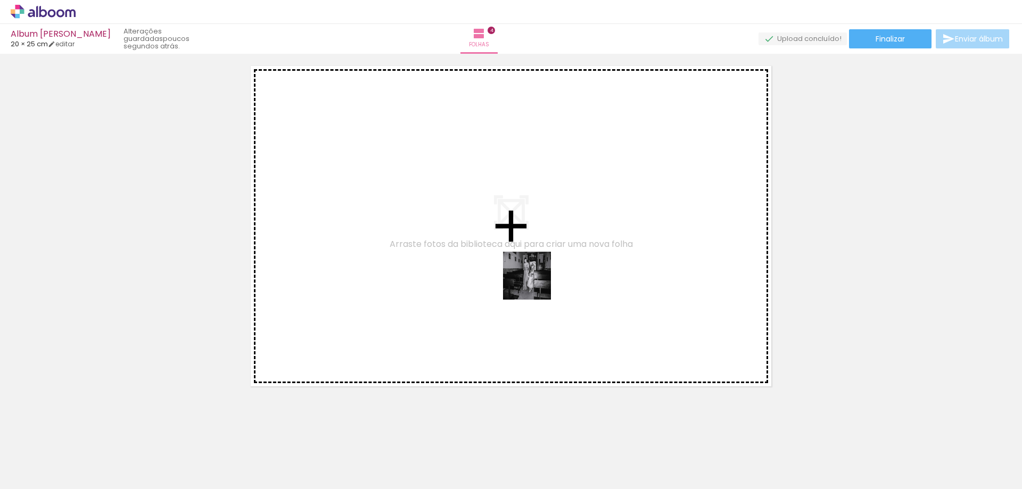
drag, startPoint x: 695, startPoint y: 445, endPoint x: 690, endPoint y: 362, distance: 83.2
click at [479, 243] on quentale-workspace at bounding box center [511, 244] width 1022 height 489
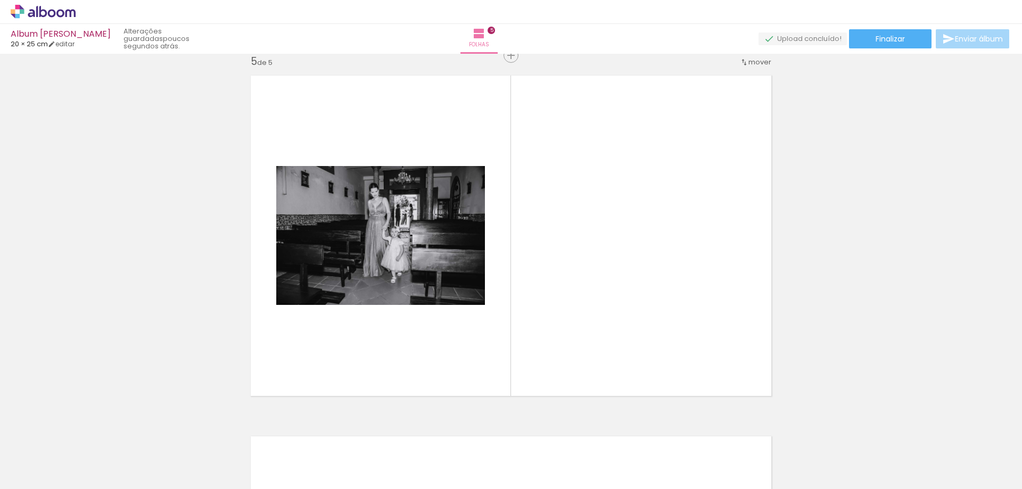
scroll to position [1458, 0]
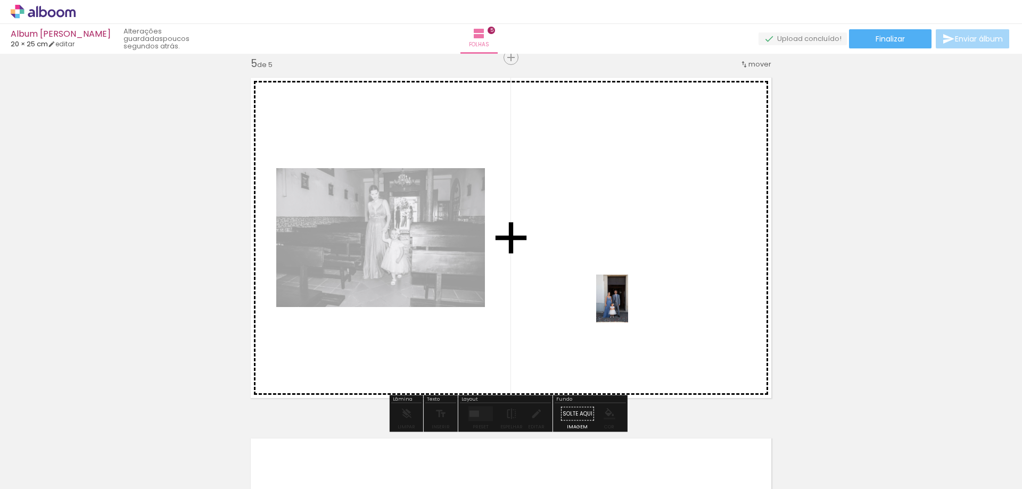
drag, startPoint x: 646, startPoint y: 456, endPoint x: 628, endPoint y: 307, distance: 150.7
click at [628, 307] on quentale-workspace at bounding box center [511, 244] width 1022 height 489
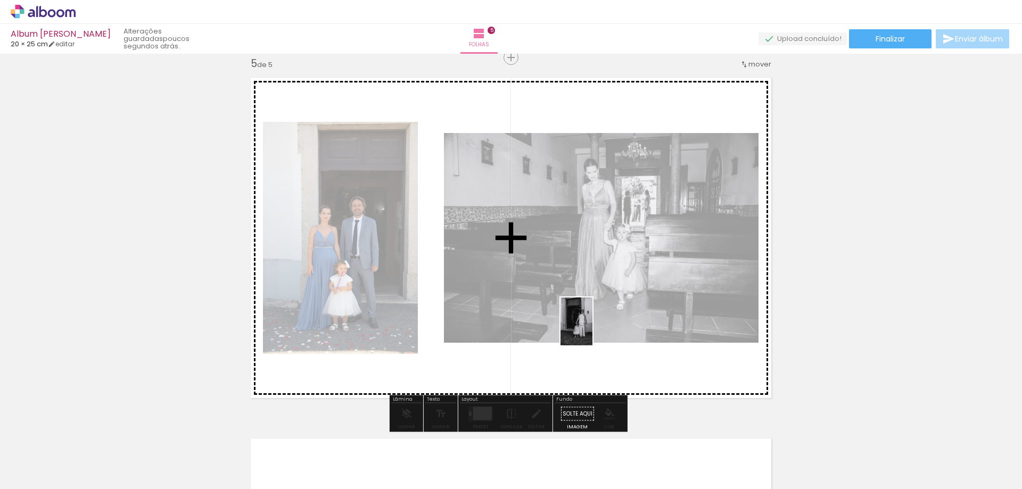
drag, startPoint x: 581, startPoint y: 455, endPoint x: 590, endPoint y: 322, distance: 133.4
click at [590, 322] on quentale-workspace at bounding box center [511, 244] width 1022 height 489
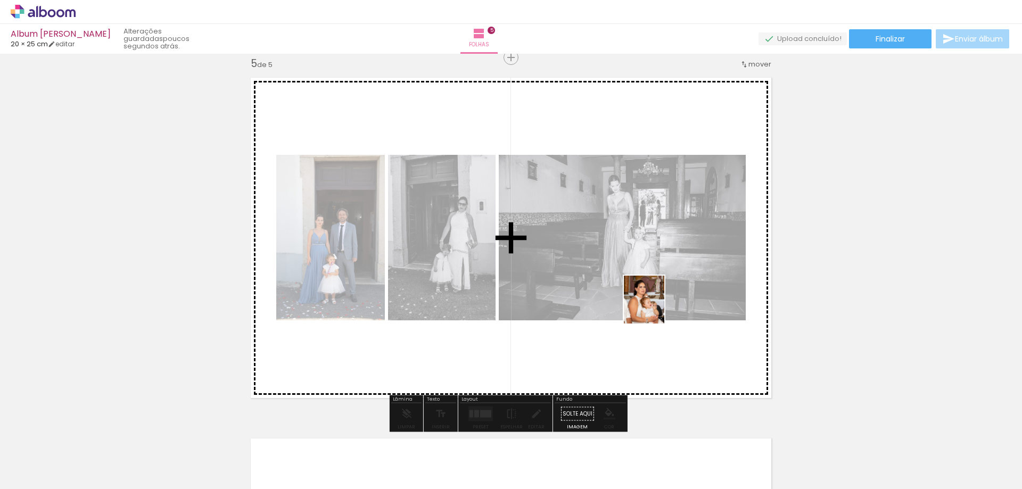
drag, startPoint x: 760, startPoint y: 470, endPoint x: 656, endPoint y: 308, distance: 192.7
click at [656, 308] on quentale-workspace at bounding box center [511, 244] width 1022 height 489
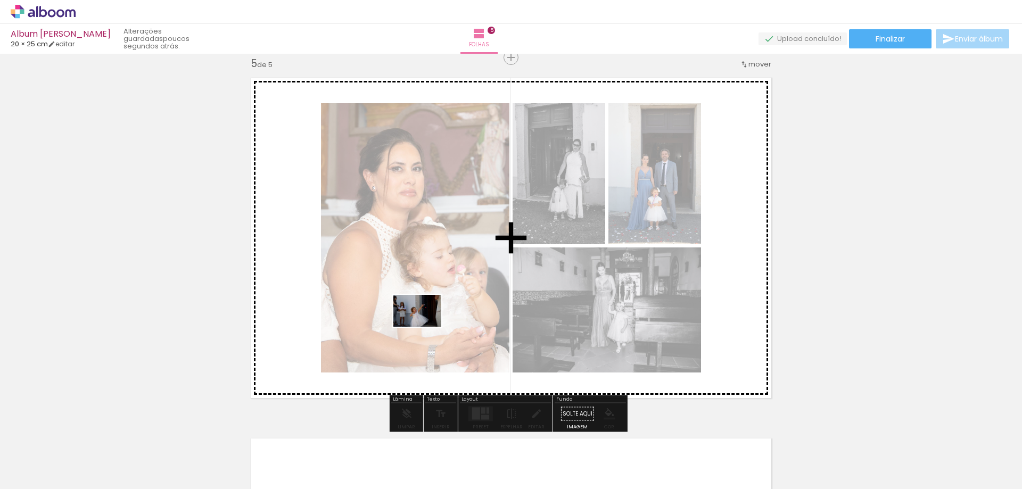
drag, startPoint x: 467, startPoint y: 442, endPoint x: 425, endPoint y: 327, distance: 123.0
click at [425, 327] on quentale-workspace at bounding box center [511, 244] width 1022 height 489
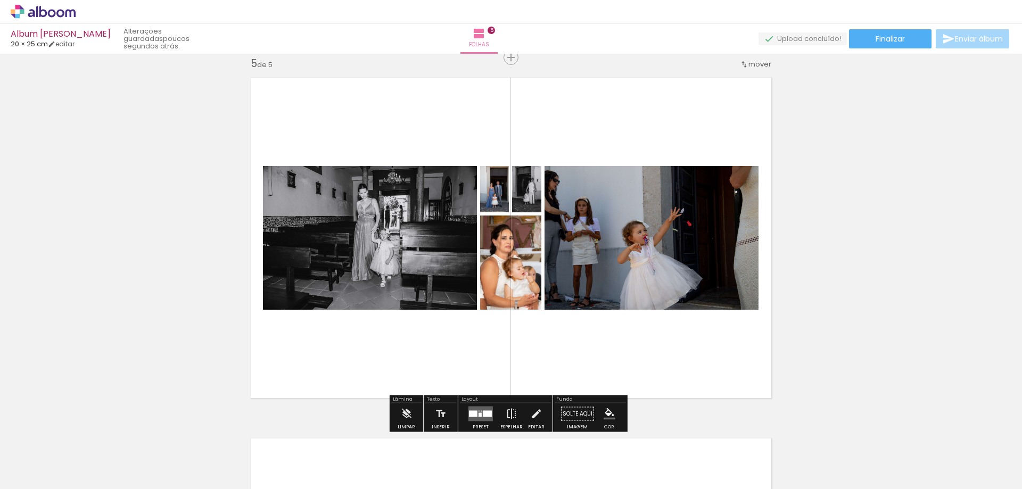
click at [486, 406] on div at bounding box center [480, 414] width 29 height 21
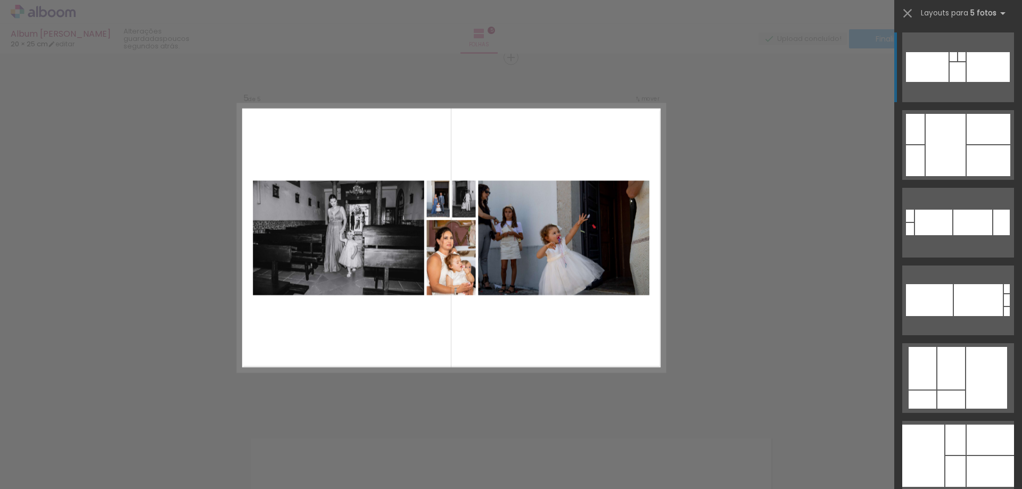
drag, startPoint x: 607, startPoint y: 307, endPoint x: 795, endPoint y: 366, distance: 197.0
drag, startPoint x: 460, startPoint y: 265, endPoint x: 765, endPoint y: 300, distance: 306.6
drag, startPoint x: 448, startPoint y: 268, endPoint x: 564, endPoint y: 453, distance: 218.4
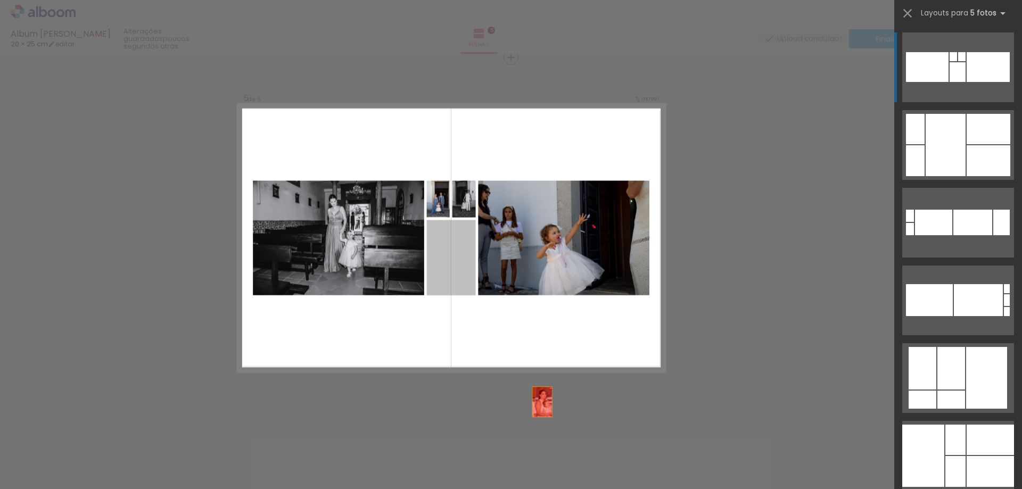
click at [564, 453] on quentale-workspace at bounding box center [511, 244] width 1022 height 489
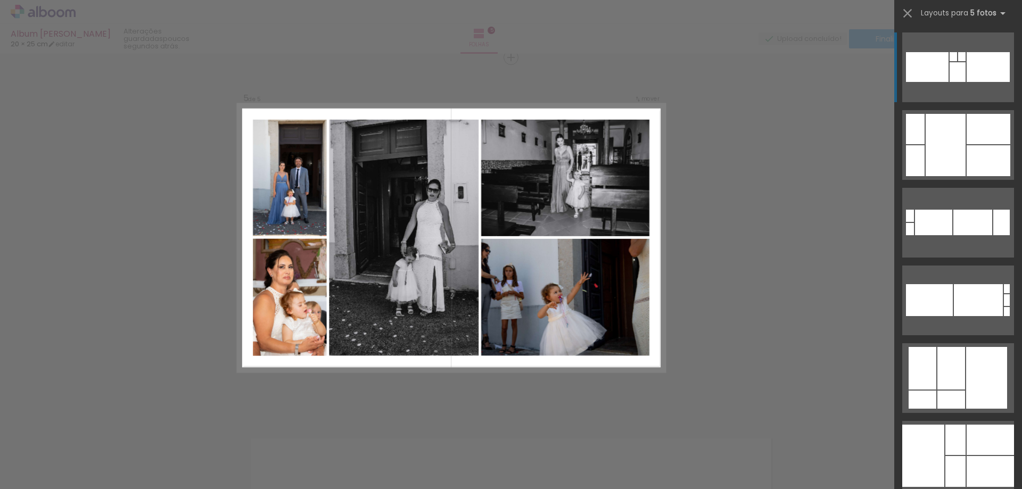
click at [290, 296] on quentale-photo at bounding box center [289, 297] width 73 height 117
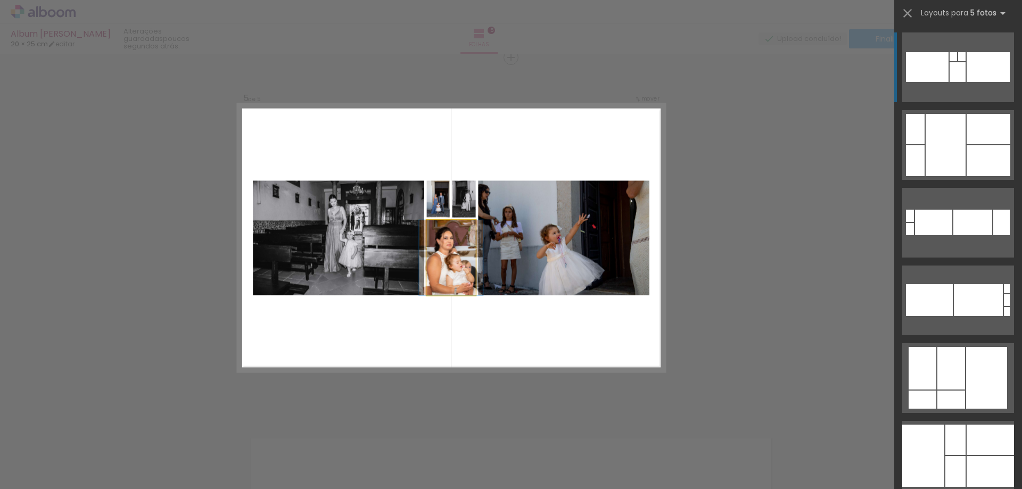
click at [431, 229] on iron-icon at bounding box center [434, 229] width 6 height 9
drag, startPoint x: 450, startPoint y: 268, endPoint x: 454, endPoint y: 405, distance: 136.9
click at [449, 265] on quentale-photo at bounding box center [451, 258] width 49 height 76
drag, startPoint x: 456, startPoint y: 269, endPoint x: 431, endPoint y: 321, distance: 57.6
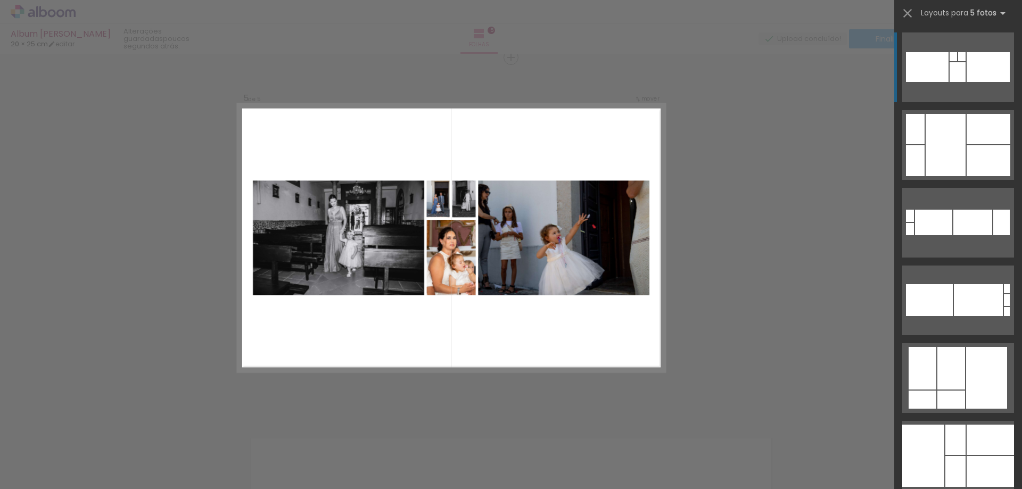
click at [431, 321] on quentale-layouter at bounding box center [451, 237] width 428 height 267
click at [442, 273] on quentale-photo at bounding box center [451, 258] width 49 height 76
drag, startPoint x: 442, startPoint y: 273, endPoint x: 762, endPoint y: 459, distance: 370.1
click at [762, 459] on quentale-workspace at bounding box center [511, 244] width 1022 height 489
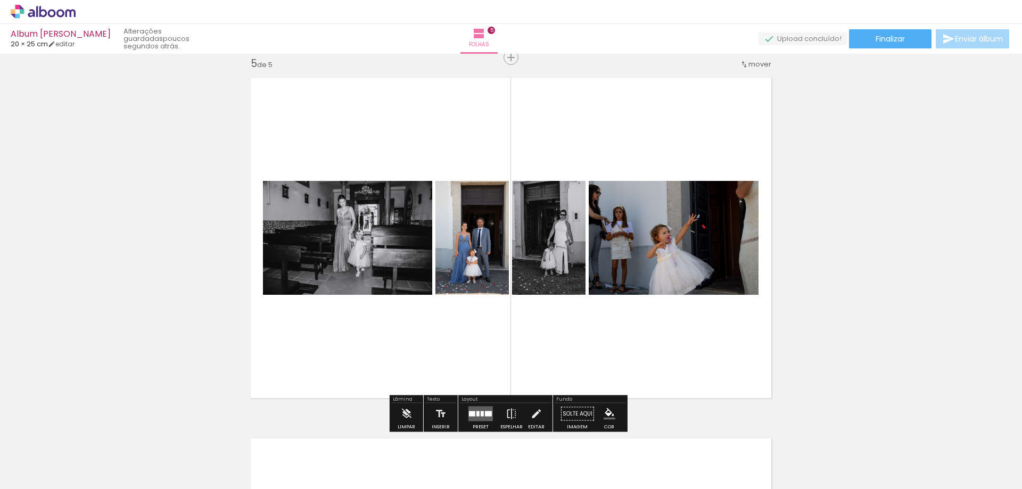
click at [477, 416] on div at bounding box center [478, 414] width 3 height 5
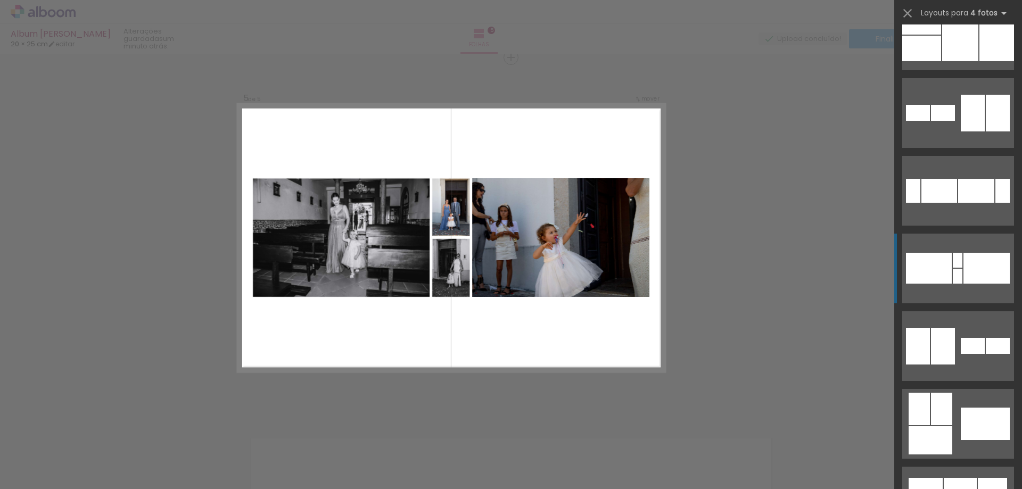
scroll to position [213, 0]
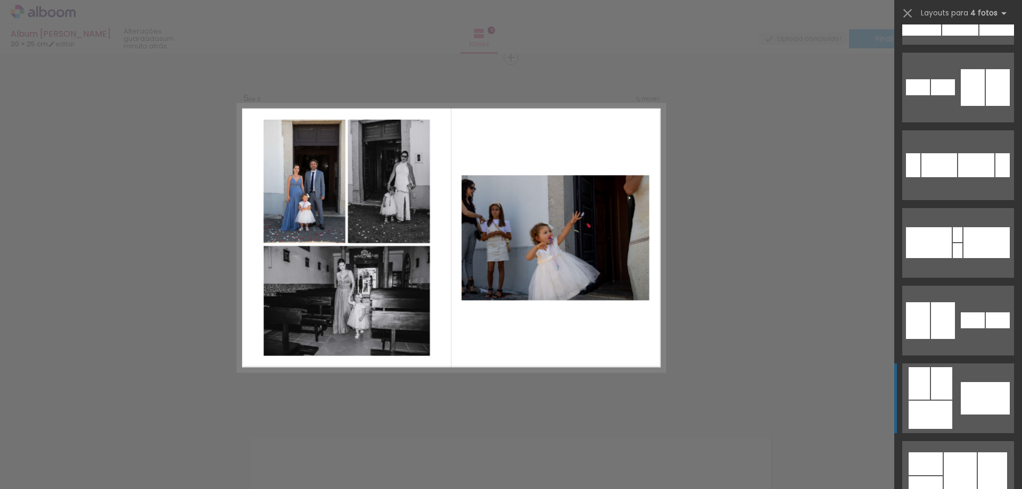
click at [968, 382] on quentale-layouter at bounding box center [958, 399] width 112 height 70
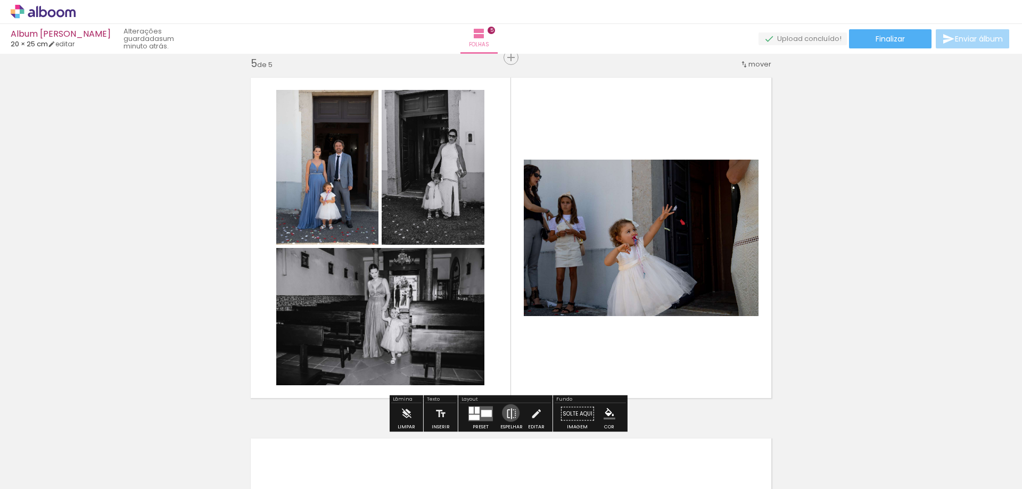
click at [508, 413] on iron-icon at bounding box center [512, 414] width 12 height 21
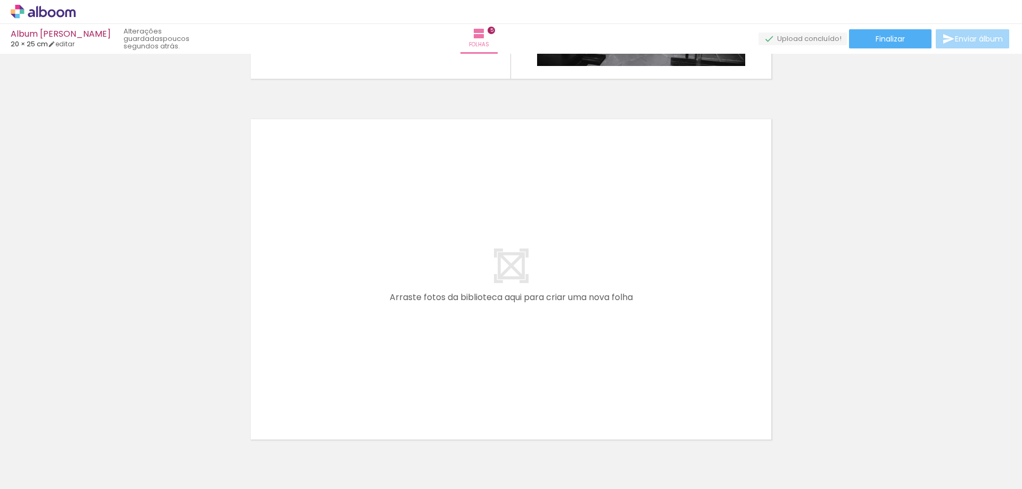
scroll to position [0, 1252]
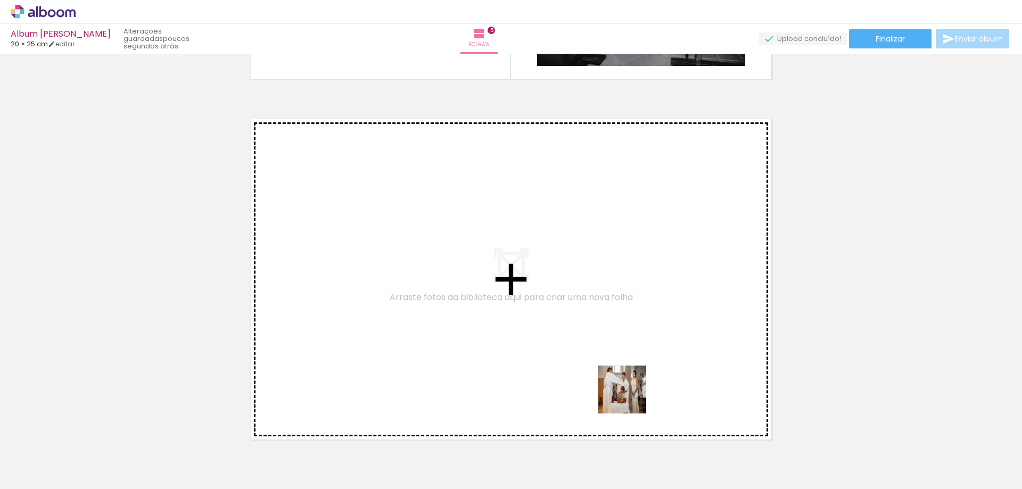
drag, startPoint x: 650, startPoint y: 433, endPoint x: 561, endPoint y: 338, distance: 130.3
click at [561, 338] on quentale-workspace at bounding box center [511, 244] width 1022 height 489
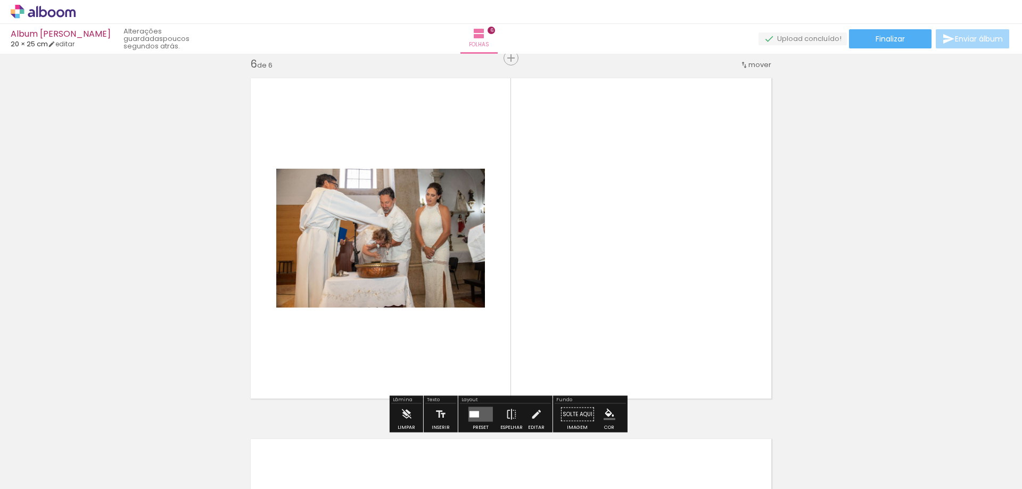
scroll to position [1819, 0]
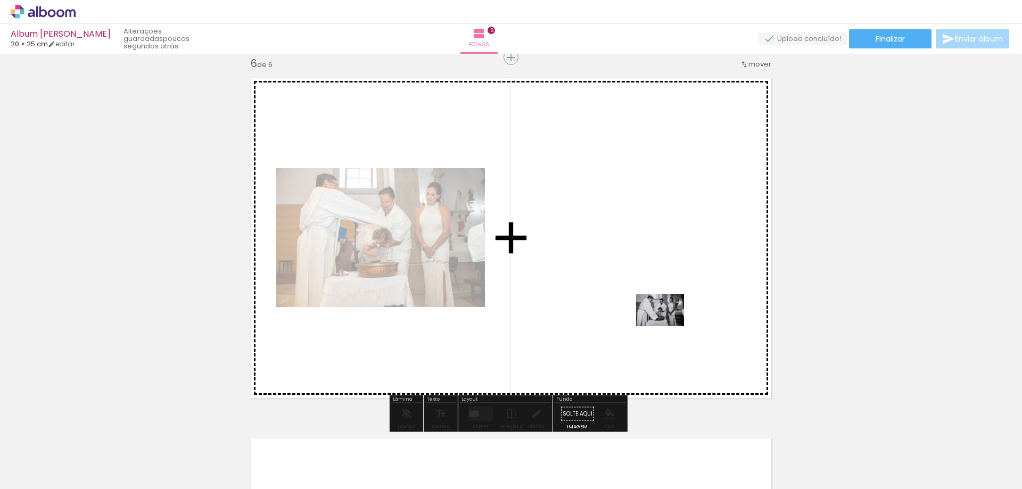
drag, startPoint x: 710, startPoint y: 455, endPoint x: 662, endPoint y: 317, distance: 145.5
click at [662, 317] on quentale-workspace at bounding box center [511, 244] width 1022 height 489
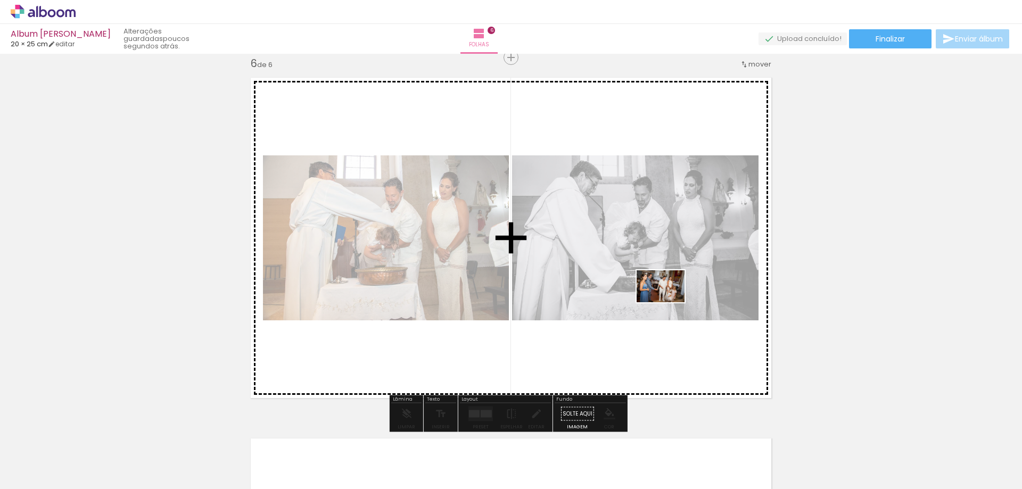
drag, startPoint x: 767, startPoint y: 461, endPoint x: 669, endPoint y: 302, distance: 186.5
click at [669, 302] on quentale-workspace at bounding box center [511, 244] width 1022 height 489
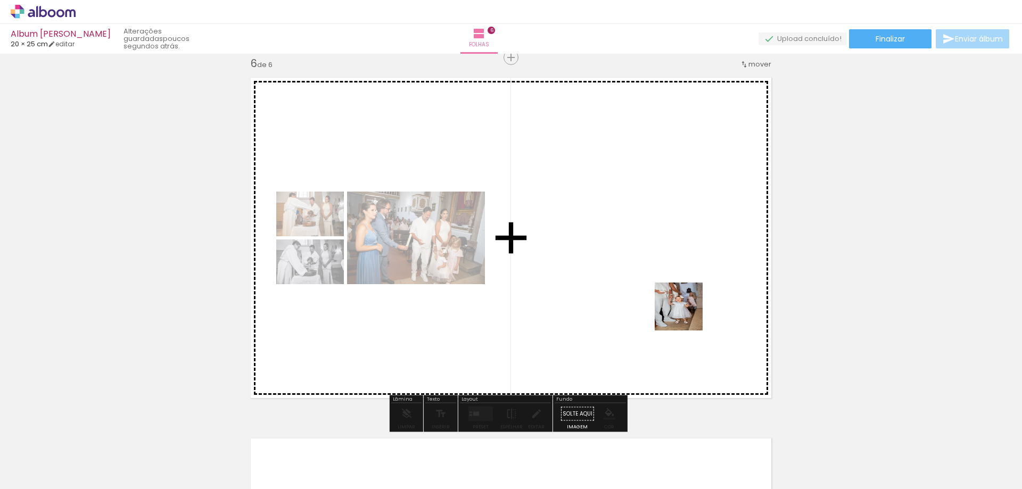
drag, startPoint x: 822, startPoint y: 450, endPoint x: 635, endPoint y: 268, distance: 260.9
click at [635, 268] on quentale-workspace at bounding box center [511, 244] width 1022 height 489
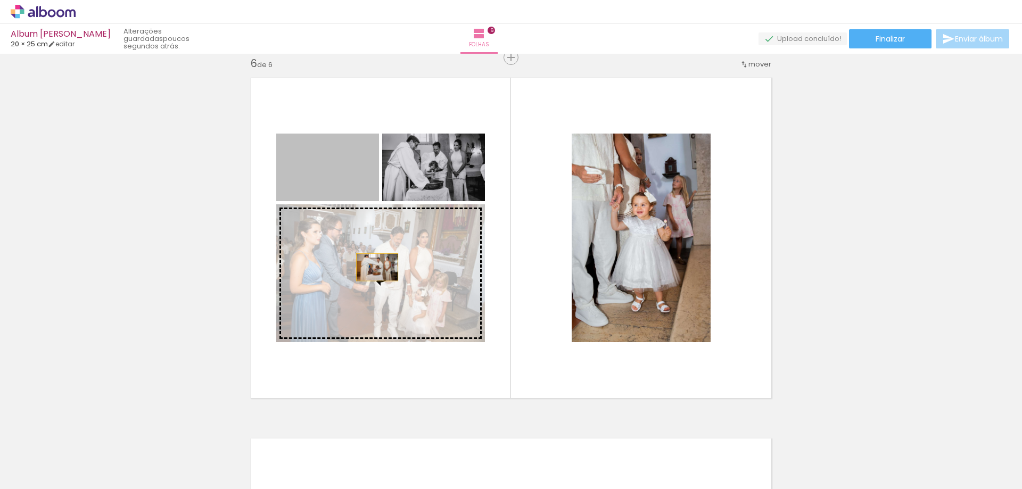
drag, startPoint x: 349, startPoint y: 183, endPoint x: 437, endPoint y: 291, distance: 139.6
click at [0, 0] on slot at bounding box center [0, 0] width 0 height 0
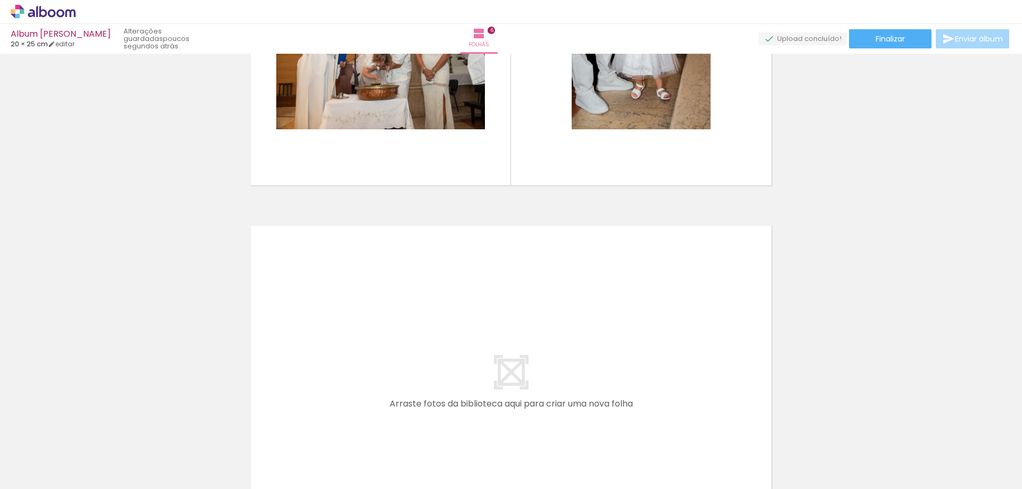
scroll to position [0, 1334]
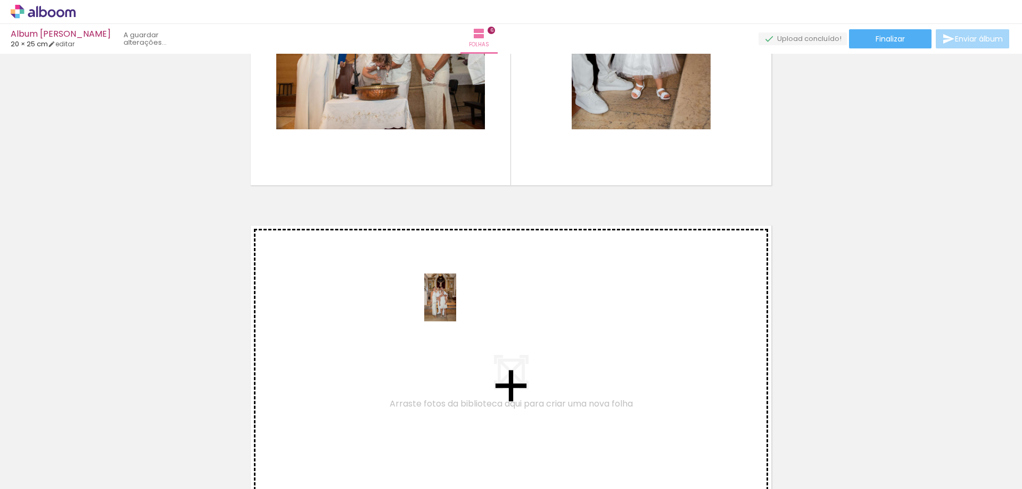
drag, startPoint x: 812, startPoint y: 453, endPoint x: 860, endPoint y: 433, distance: 52.1
click at [462, 309] on quentale-workspace at bounding box center [511, 244] width 1022 height 489
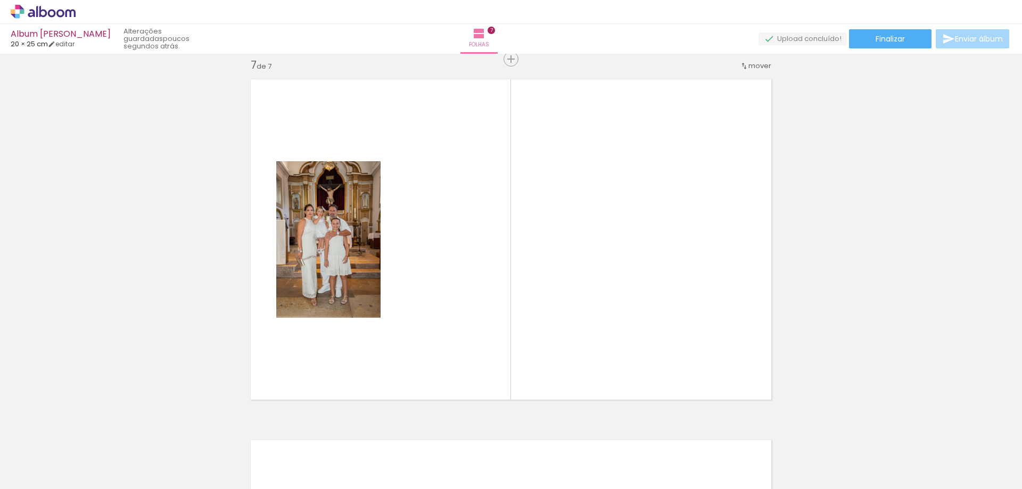
scroll to position [2180, 0]
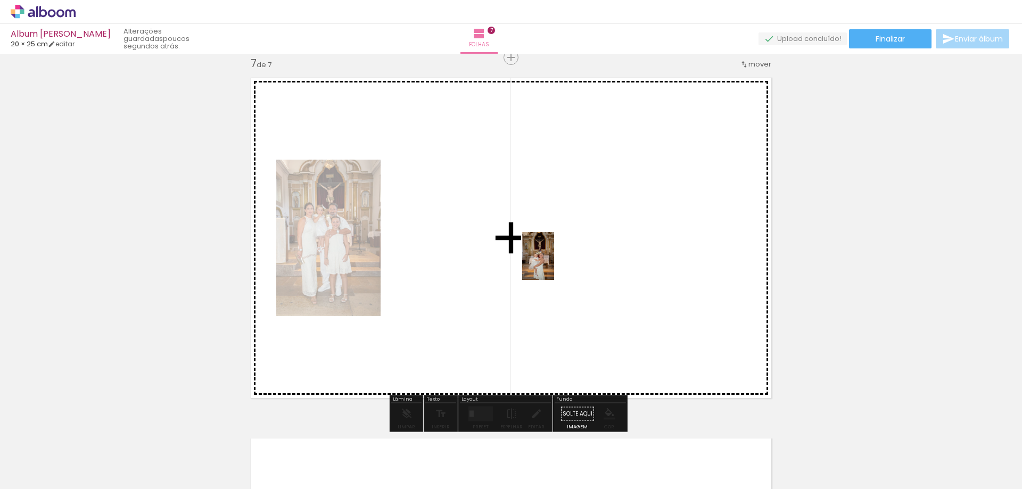
drag, startPoint x: 871, startPoint y: 456, endPoint x: 553, endPoint y: 263, distance: 371.3
click at [553, 263] on quentale-workspace at bounding box center [511, 244] width 1022 height 489
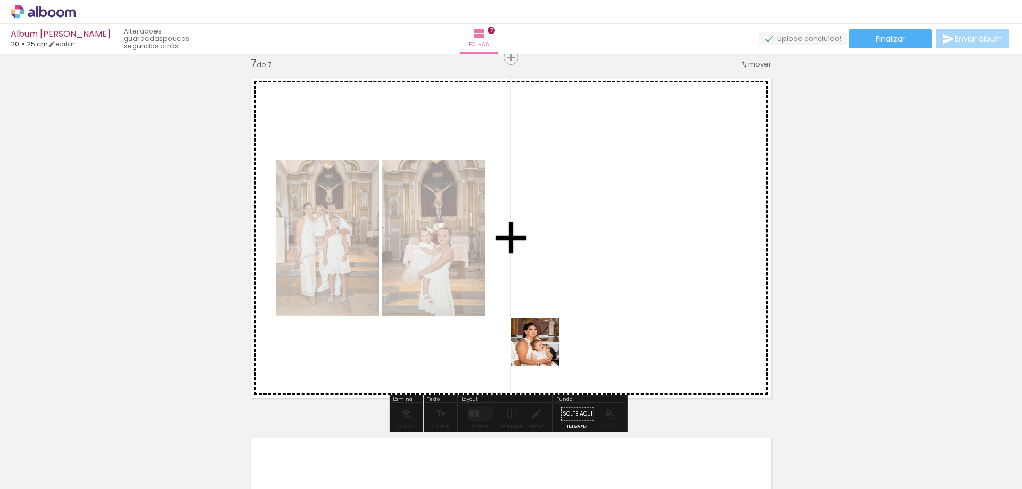
drag, startPoint x: 448, startPoint y: 469, endPoint x: 553, endPoint y: 328, distance: 175.8
click at [554, 328] on quentale-workspace at bounding box center [511, 244] width 1022 height 489
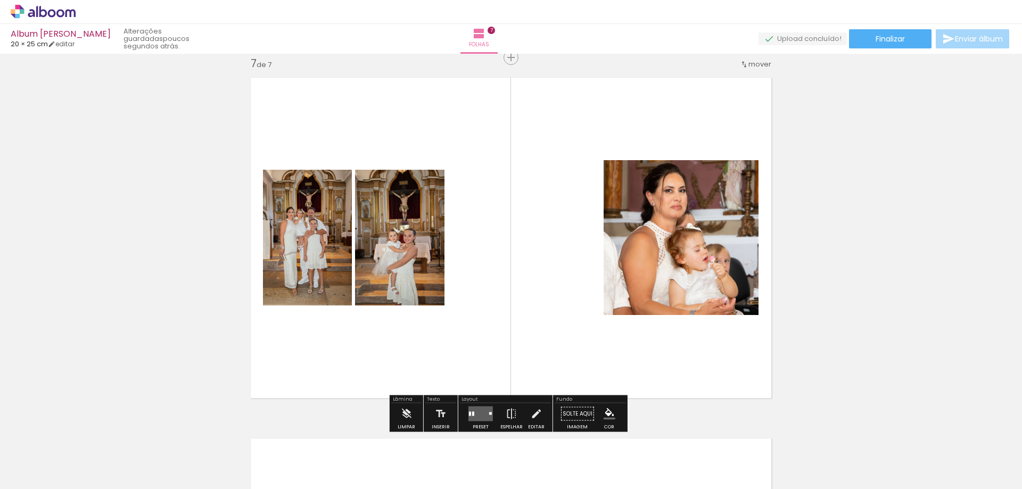
click at [484, 411] on quentale-layouter at bounding box center [481, 414] width 24 height 15
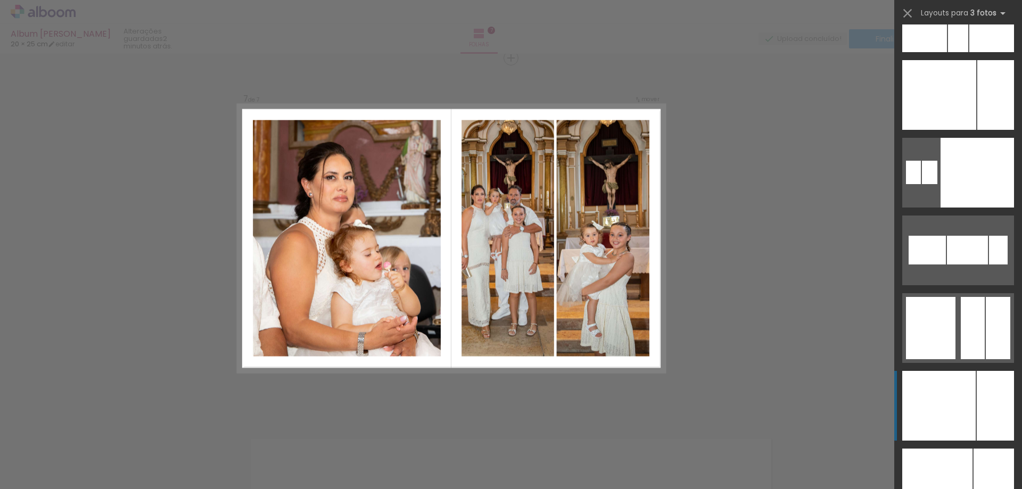
scroll to position [7294, 0]
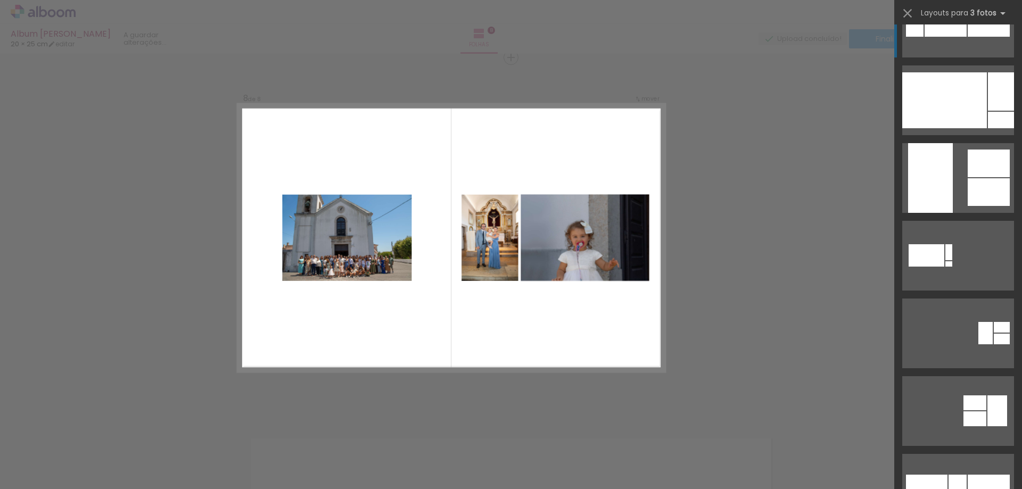
scroll to position [5753, 0]
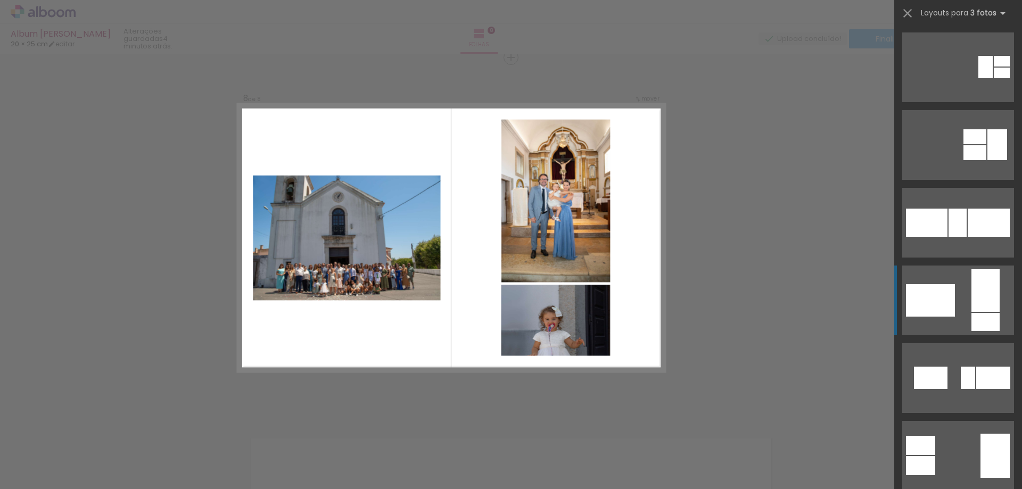
click at [983, 319] on div at bounding box center [986, 322] width 28 height 18
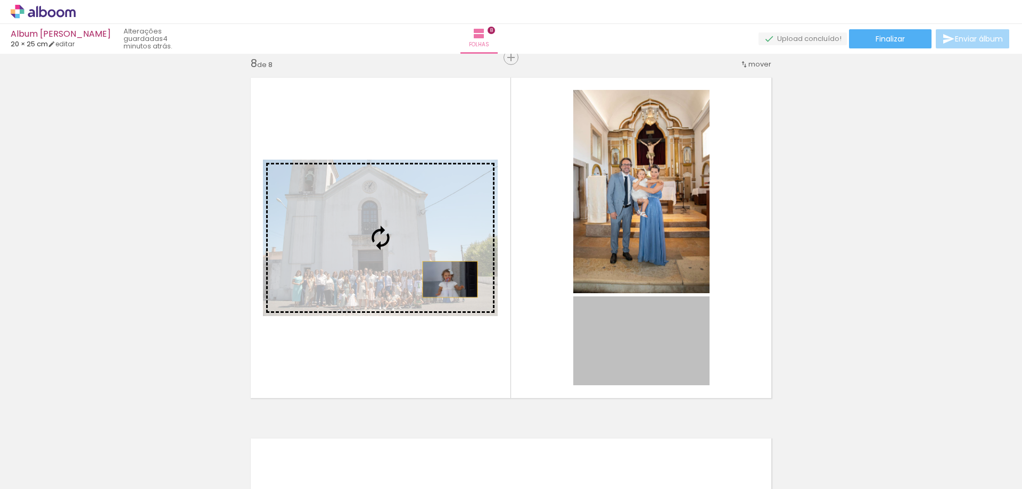
drag, startPoint x: 632, startPoint y: 353, endPoint x: 447, endPoint y: 261, distance: 206.7
click at [0, 0] on slot at bounding box center [0, 0] width 0 height 0
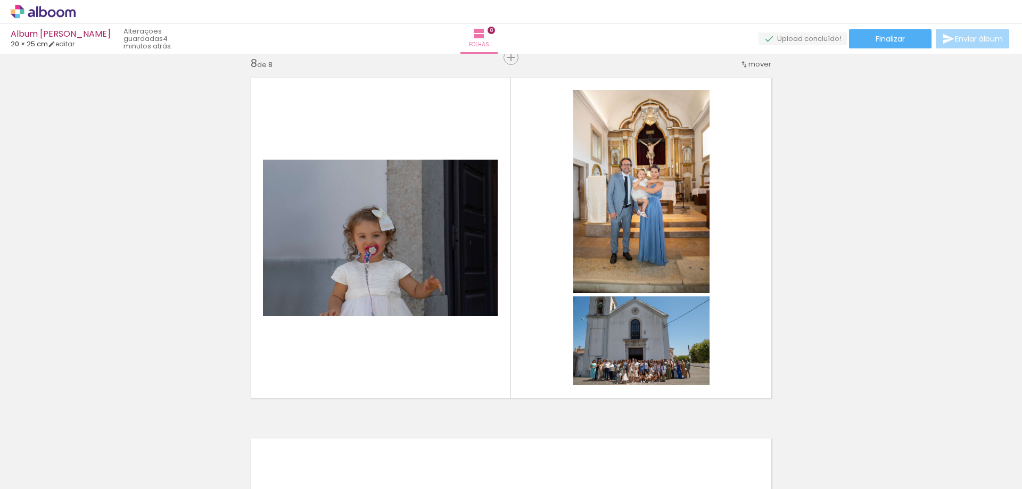
scroll to position [0, 1287]
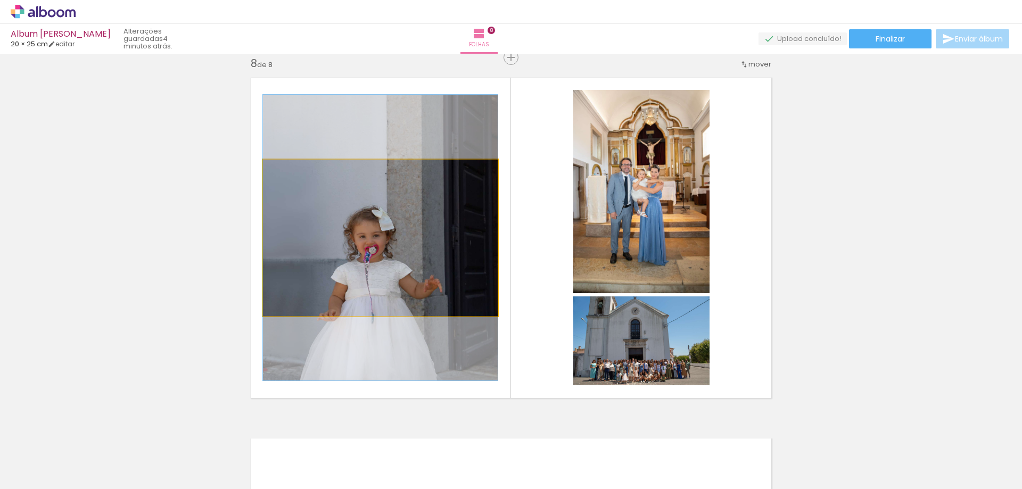
click at [403, 251] on quentale-photo at bounding box center [380, 238] width 235 height 157
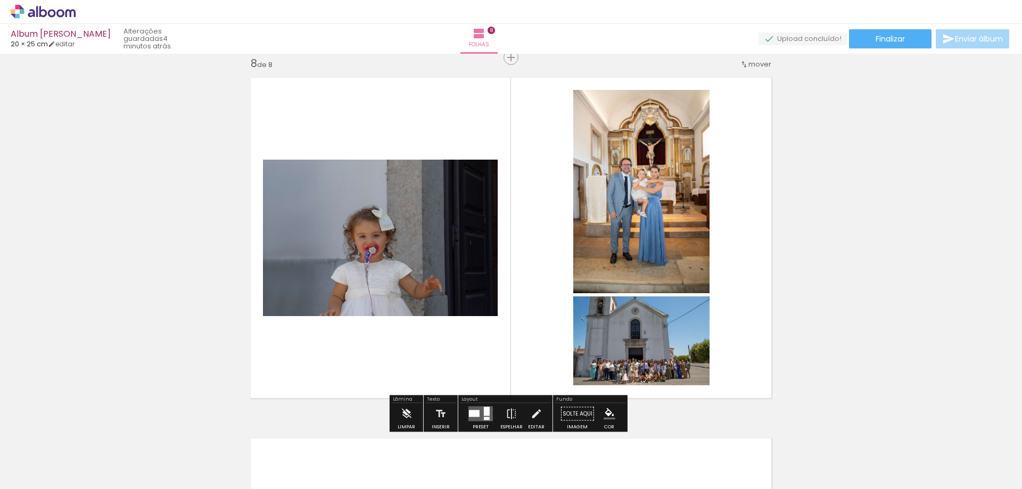
drag, startPoint x: 485, startPoint y: 410, endPoint x: 551, endPoint y: 391, distance: 68.7
click at [484, 410] on div at bounding box center [487, 411] width 6 height 9
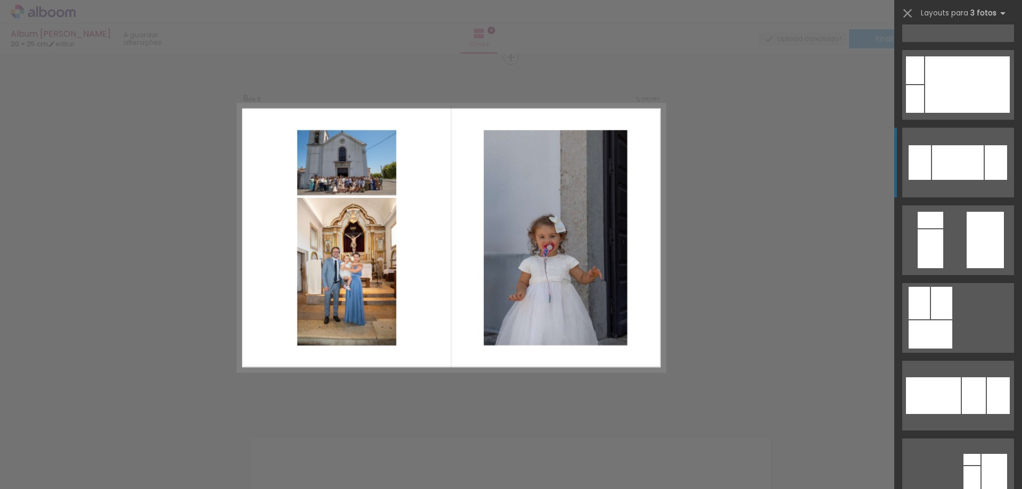
scroll to position [1253, 0]
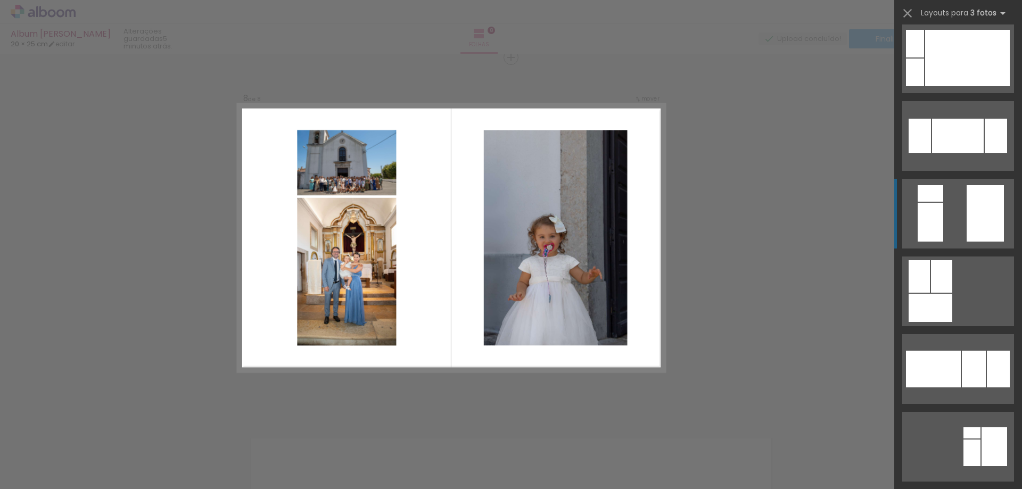
click at [978, 236] on div at bounding box center [985, 213] width 37 height 56
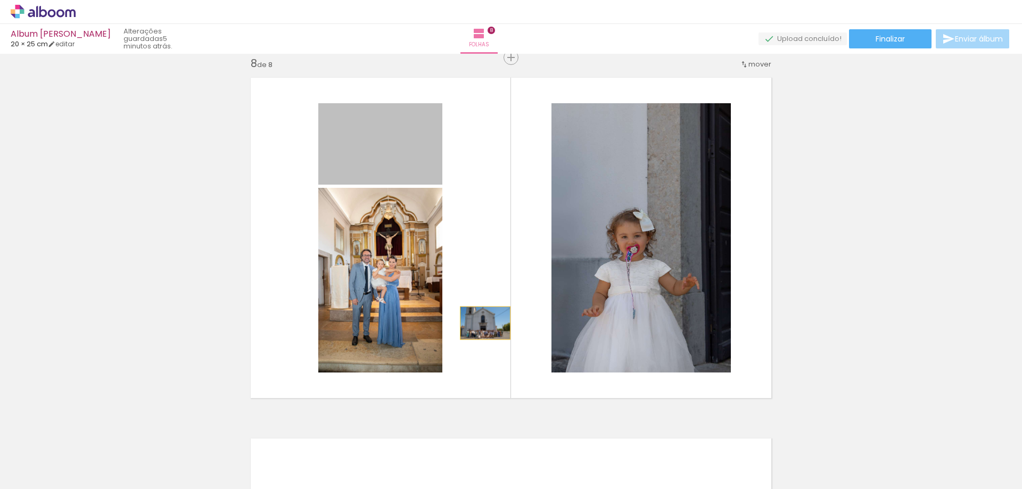
drag, startPoint x: 411, startPoint y: 153, endPoint x: 481, endPoint y: 323, distance: 184.5
click at [481, 323] on quentale-layouter at bounding box center [511, 238] width 535 height 334
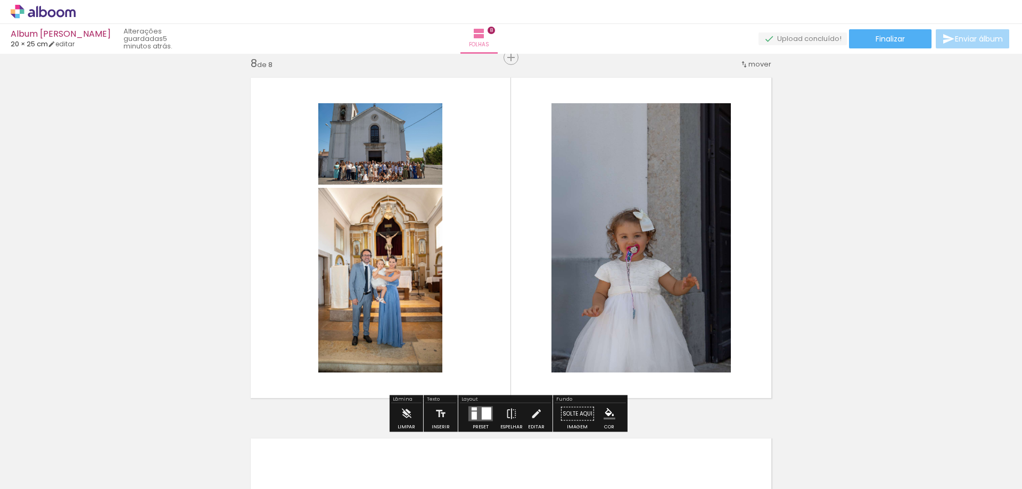
click at [403, 257] on quentale-photo at bounding box center [380, 280] width 124 height 185
drag, startPoint x: 516, startPoint y: 288, endPoint x: 513, endPoint y: 316, distance: 27.9
click at [514, 294] on quentale-layouter at bounding box center [511, 238] width 535 height 334
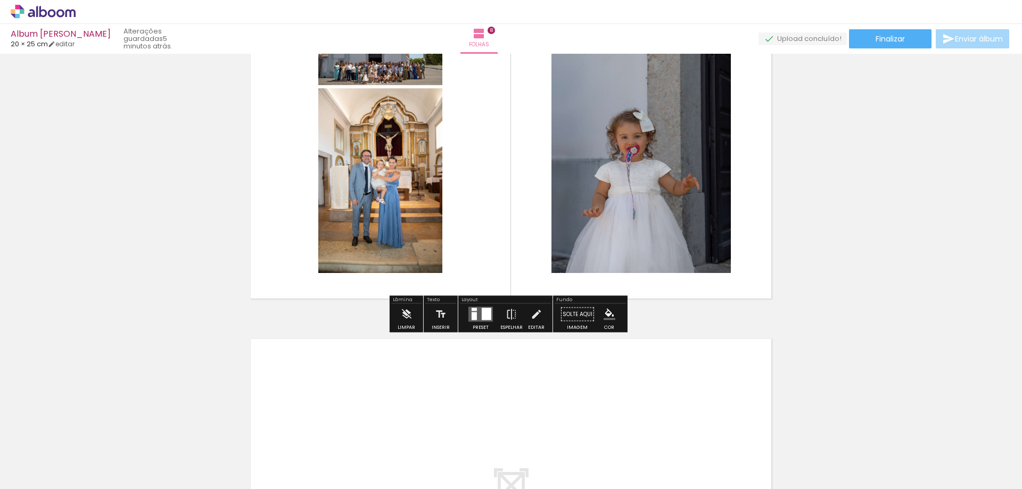
scroll to position [2647, 0]
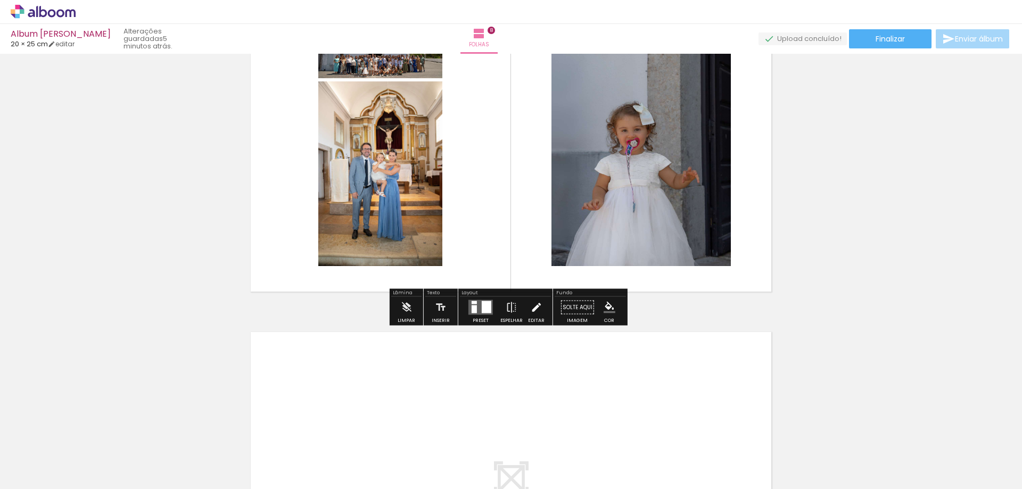
click at [535, 309] on iron-icon at bounding box center [536, 307] width 12 height 21
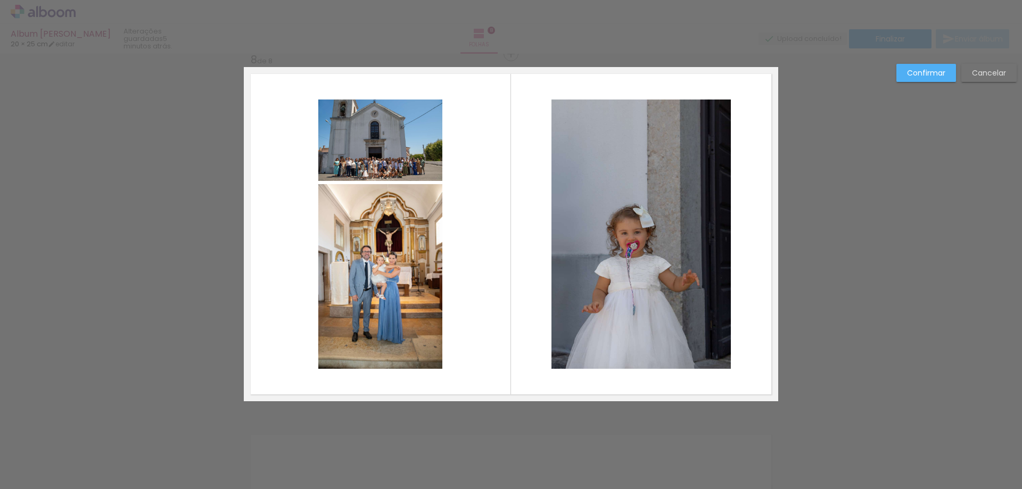
scroll to position [2541, 0]
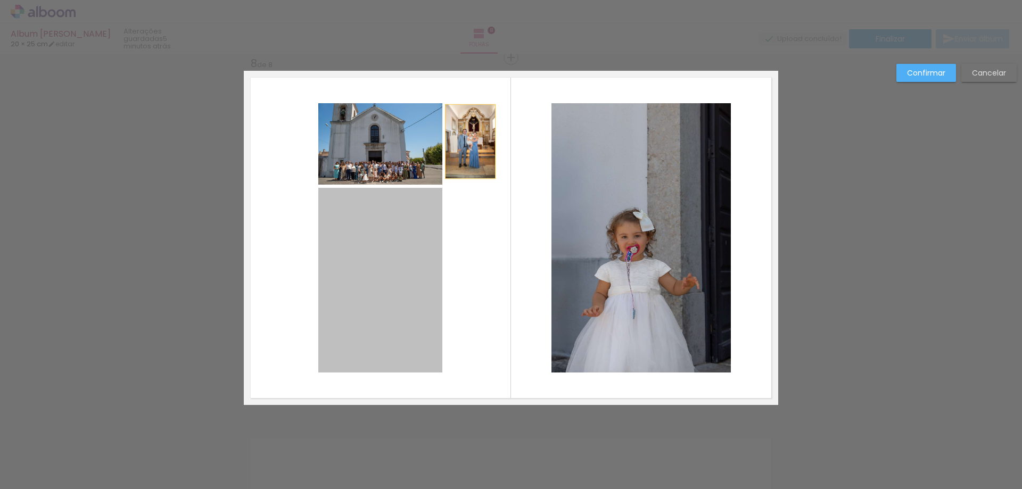
drag, startPoint x: 394, startPoint y: 296, endPoint x: 468, endPoint y: 139, distance: 172.7
click at [468, 139] on quentale-layouter at bounding box center [511, 238] width 535 height 334
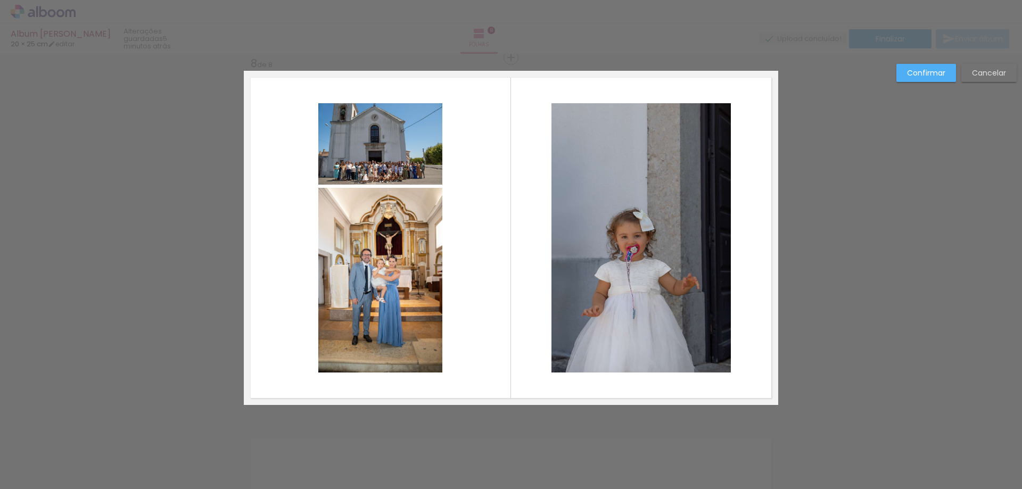
click at [564, 365] on quentale-photo at bounding box center [641, 237] width 179 height 269
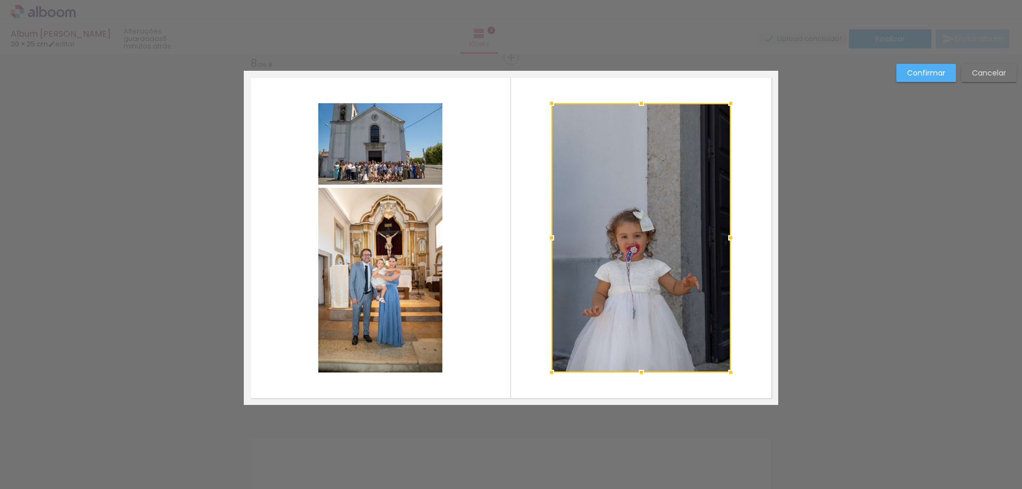
click at [0, 0] on slot "Cancelar" at bounding box center [0, 0] width 0 height 0
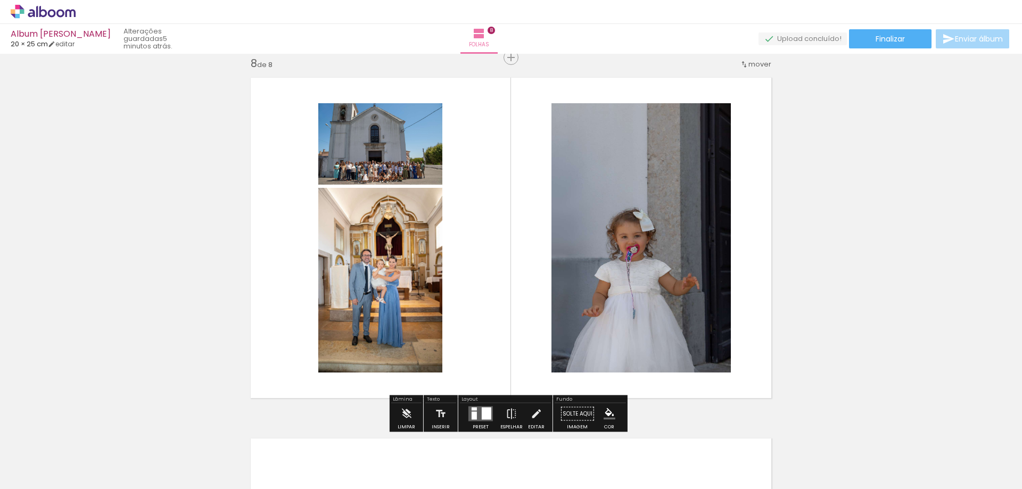
click at [483, 410] on div at bounding box center [487, 414] width 10 height 12
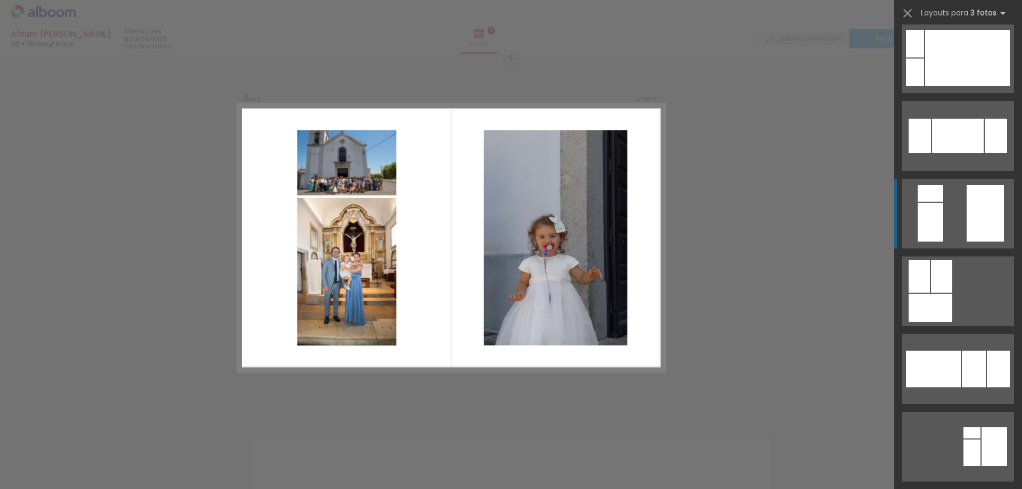
scroll to position [1399, 0]
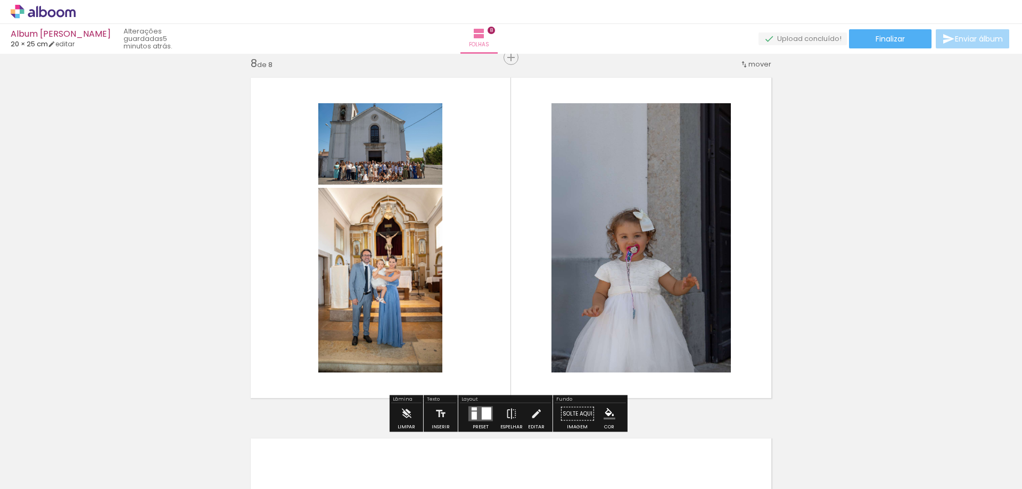
click at [483, 413] on div at bounding box center [487, 414] width 10 height 12
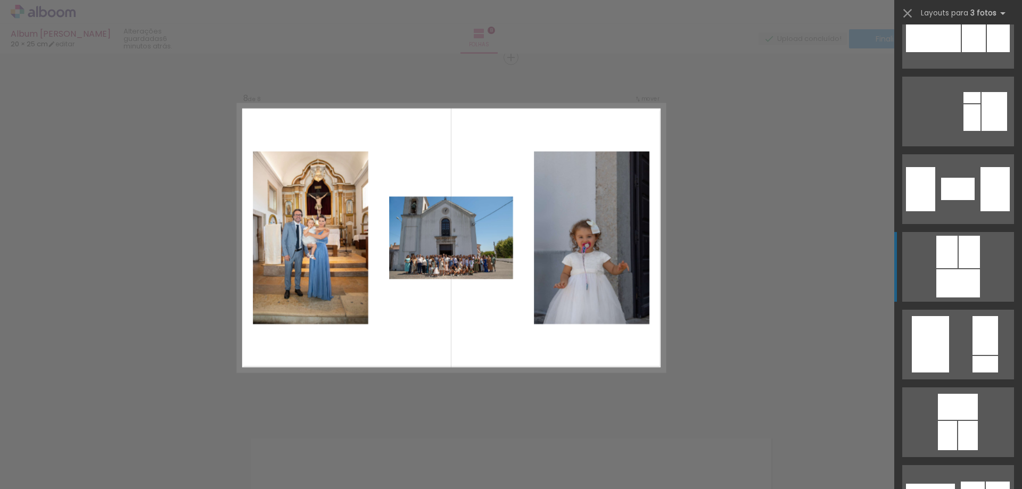
scroll to position [1665, 0]
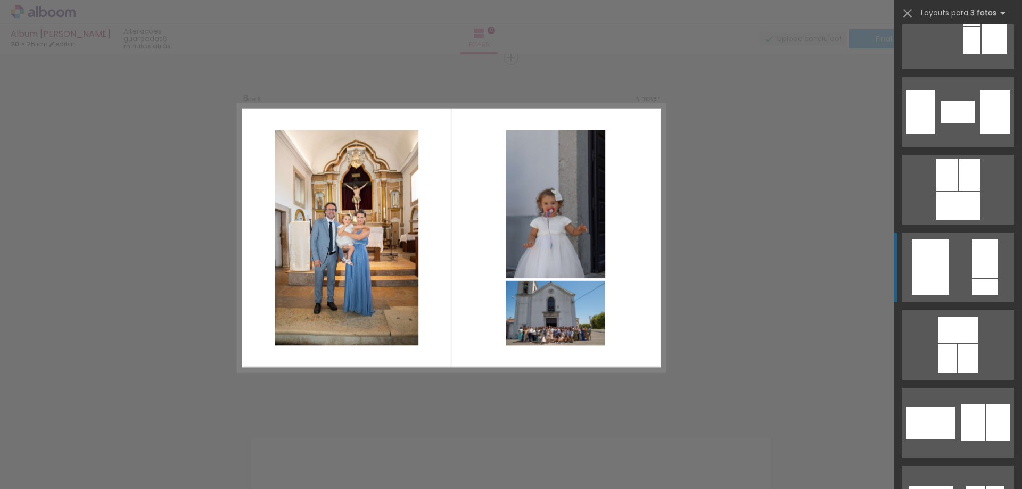
click at [981, 267] on div at bounding box center [986, 258] width 26 height 39
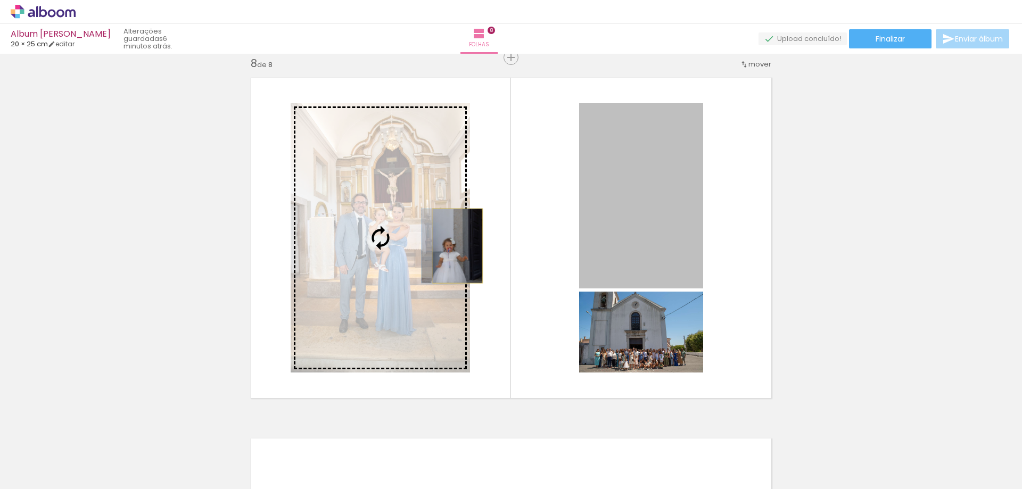
drag, startPoint x: 597, startPoint y: 219, endPoint x: 454, endPoint y: 246, distance: 145.8
click at [0, 0] on slot at bounding box center [0, 0] width 0 height 0
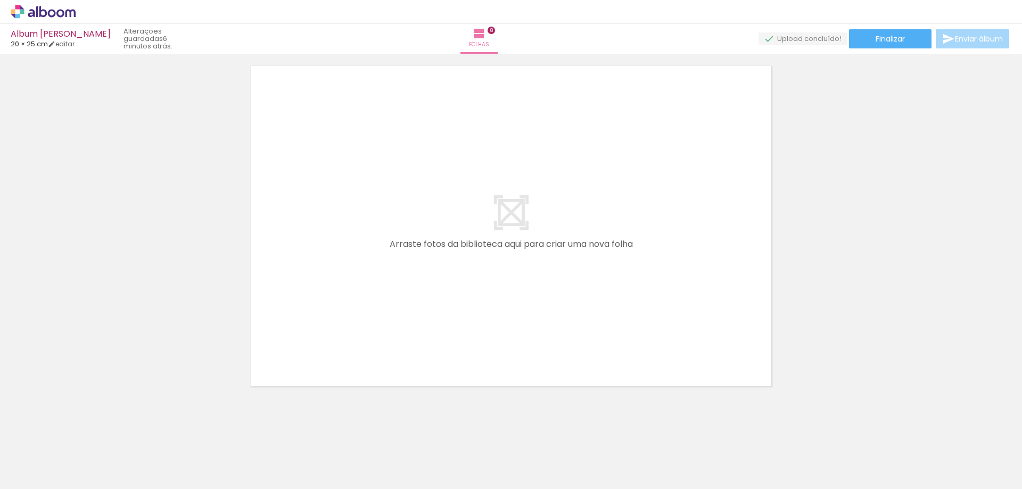
scroll to position [0, 1334]
click at [45, 478] on span "Adicionar Fotos" at bounding box center [38, 475] width 32 height 12
click at [0, 0] on input "file" at bounding box center [0, 0] width 0 height 0
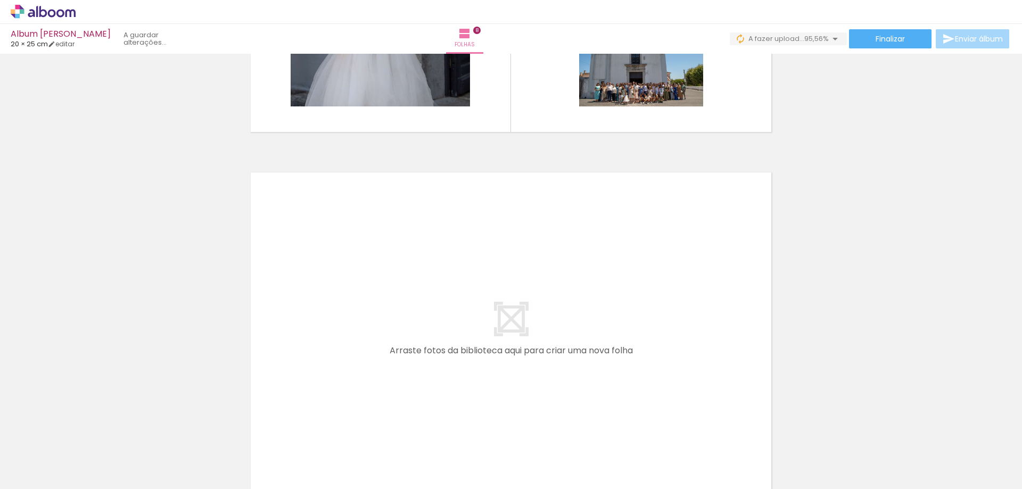
scroll to position [0, 1752]
